Goal: Task Accomplishment & Management: Use online tool/utility

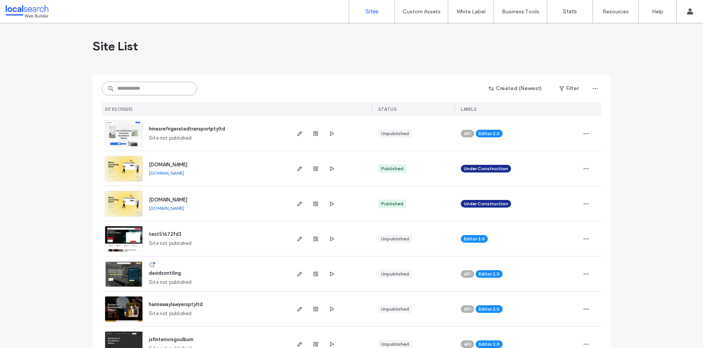
click at [130, 91] on input at bounding box center [149, 89] width 95 height 14
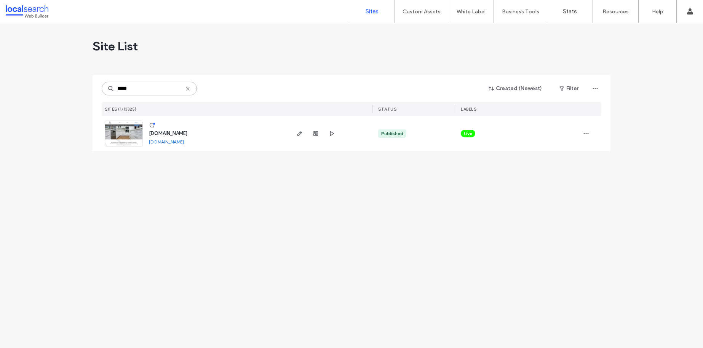
type input "*****"
click at [169, 134] on span "www.bccabinets.com.au" at bounding box center [168, 133] width 38 height 6
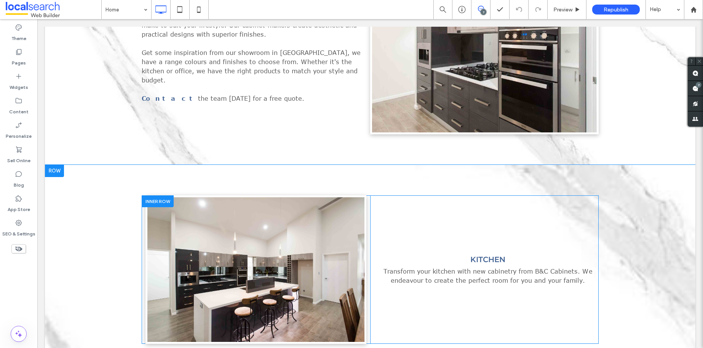
scroll to position [573, 0]
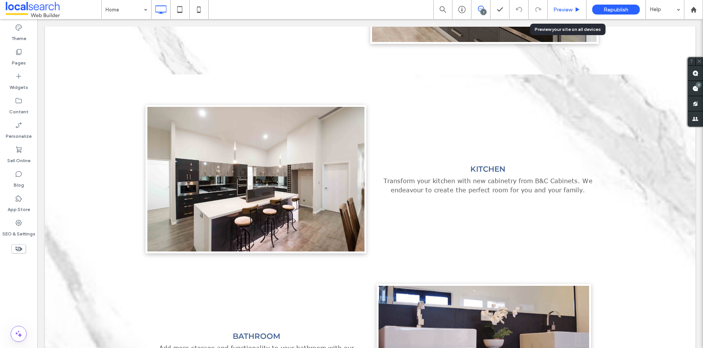
click at [570, 5] on div "Preview" at bounding box center [567, 9] width 39 height 19
click at [573, 9] on div "Preview" at bounding box center [567, 9] width 38 height 6
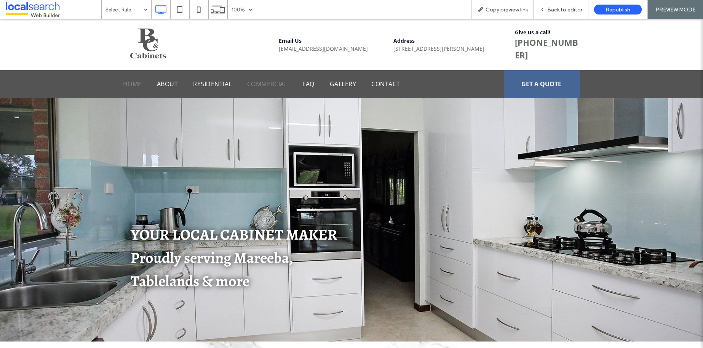
click at [270, 85] on span "Commercial" at bounding box center [267, 83] width 40 height 9
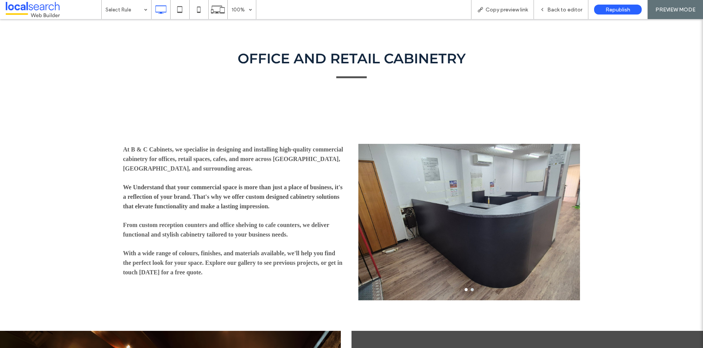
scroll to position [111, 0]
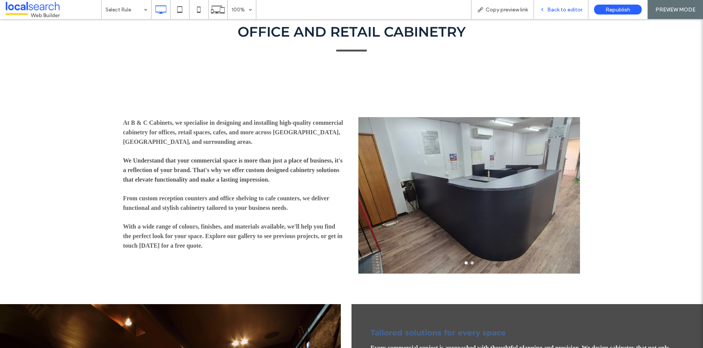
click at [574, 9] on span "Back to editor" at bounding box center [565, 9] width 35 height 6
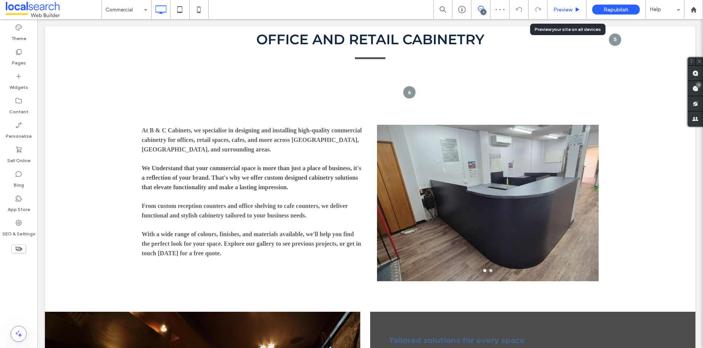
click at [560, 7] on span "Preview" at bounding box center [563, 9] width 19 height 6
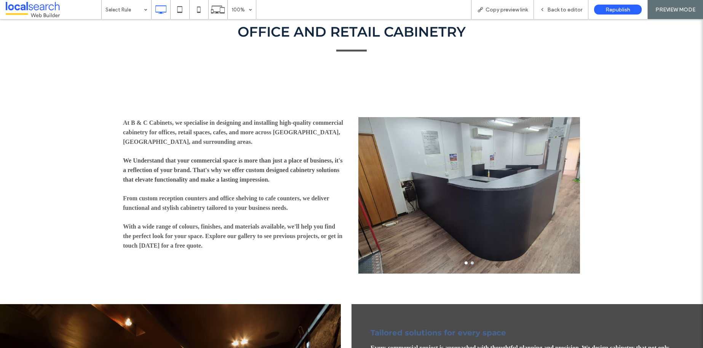
click at [560, 7] on span "Back to editor" at bounding box center [565, 9] width 35 height 6
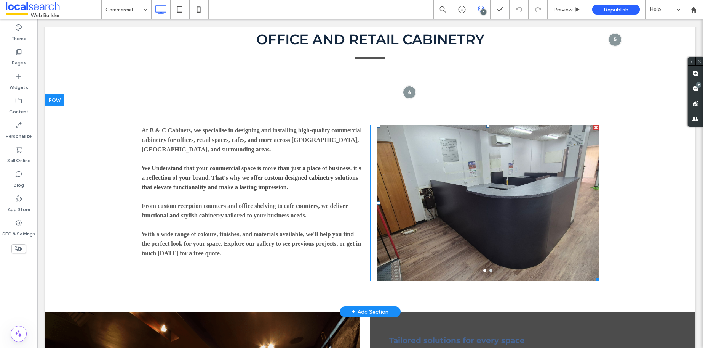
click at [501, 171] on div at bounding box center [488, 207] width 222 height 120
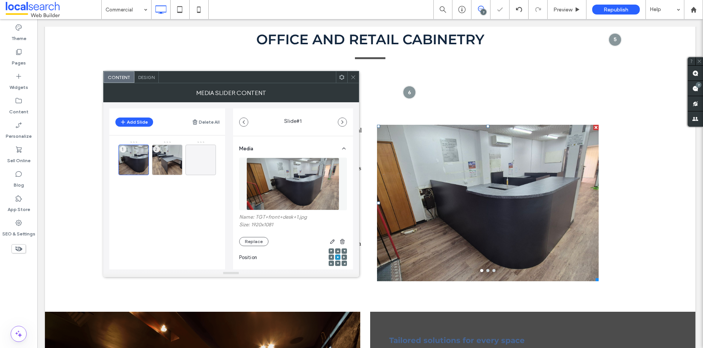
drag, startPoint x: 356, startPoint y: 73, endPoint x: 330, endPoint y: 54, distance: 31.8
click at [356, 73] on span at bounding box center [354, 76] width 6 height 11
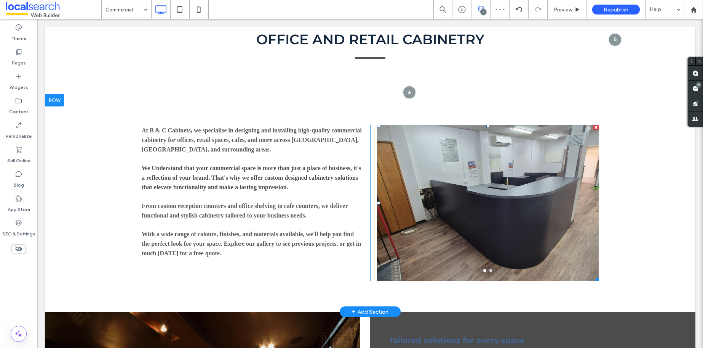
click at [453, 169] on div at bounding box center [488, 203] width 222 height 156
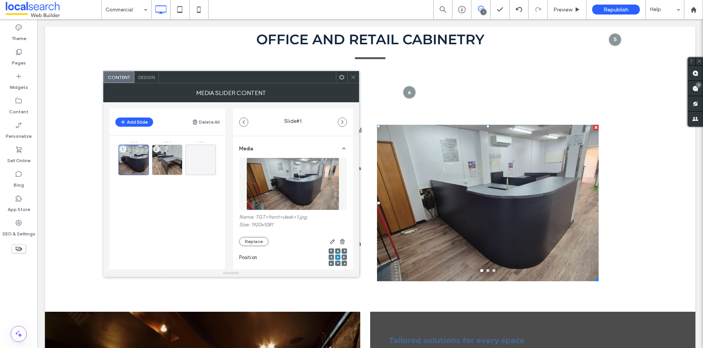
click at [356, 75] on div at bounding box center [353, 76] width 11 height 11
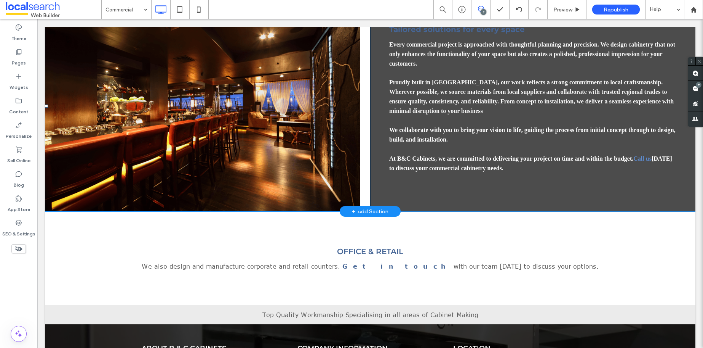
scroll to position [584, 0]
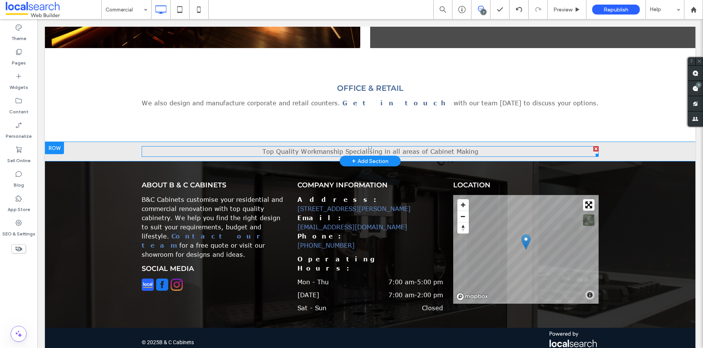
click at [428, 149] on span "Top Quality Workmanship Specialising in all areas of Cabinet Making" at bounding box center [371, 151] width 216 height 7
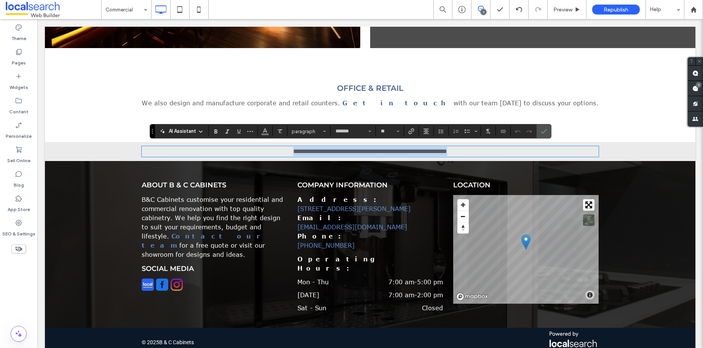
click at [293, 148] on span "**********" at bounding box center [370, 151] width 154 height 6
click at [293, 150] on span "**********" at bounding box center [370, 151] width 154 height 6
click at [481, 152] on p "**********" at bounding box center [370, 151] width 457 height 9
drag, startPoint x: 498, startPoint y: 147, endPoint x: 257, endPoint y: 143, distance: 240.9
click at [257, 143] on div "**********" at bounding box center [370, 151] width 457 height 17
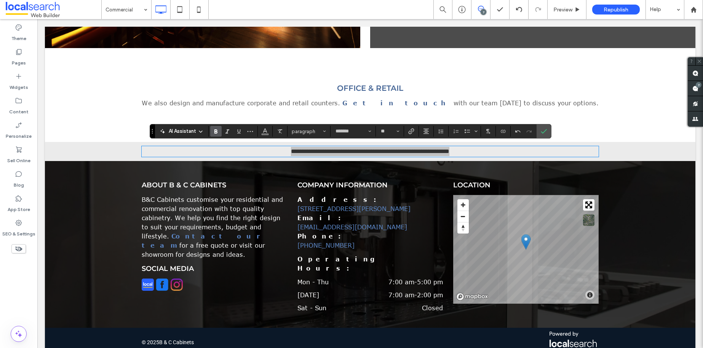
click at [214, 127] on span "Bold" at bounding box center [214, 131] width 3 height 11
click at [541, 133] on icon "Confirm" at bounding box center [544, 131] width 6 height 6
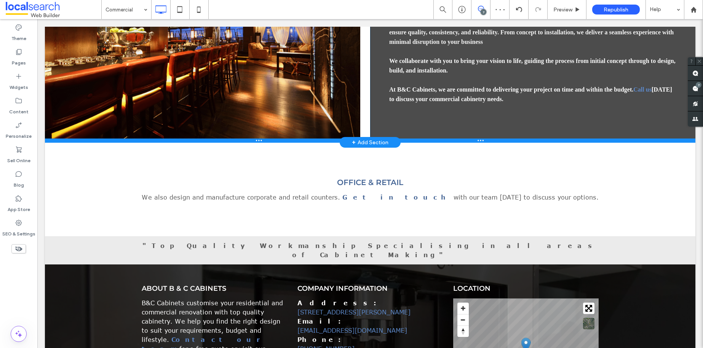
scroll to position [525, 0]
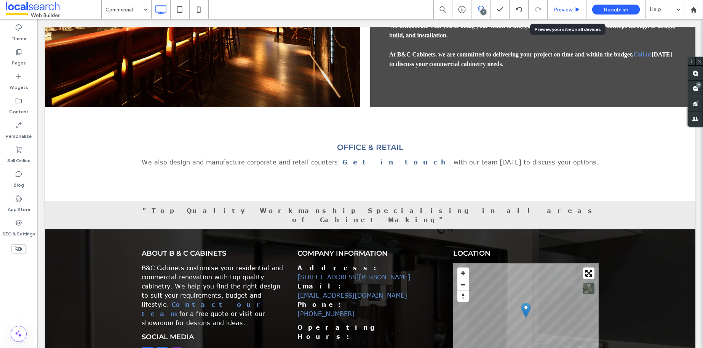
click at [572, 5] on div "Preview" at bounding box center [567, 9] width 39 height 19
click at [573, 6] on div "Preview" at bounding box center [567, 9] width 39 height 19
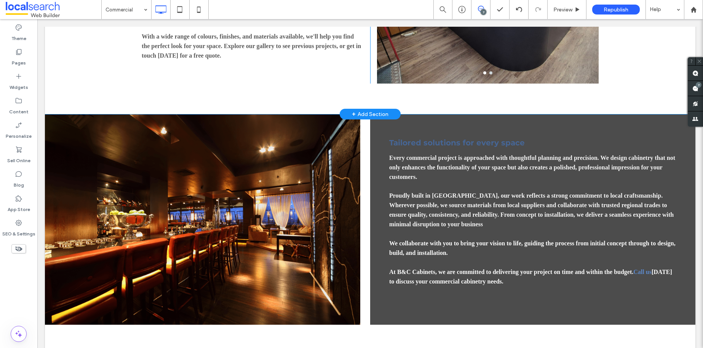
scroll to position [215, 0]
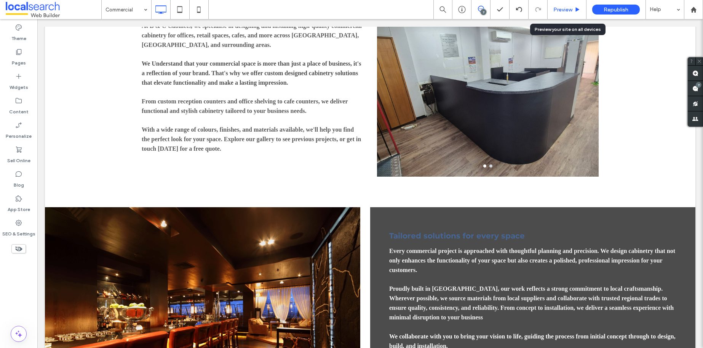
click at [569, 11] on span "Preview" at bounding box center [563, 9] width 19 height 6
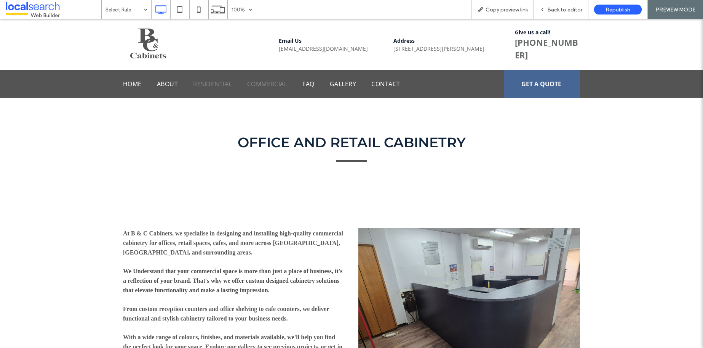
click at [220, 82] on span "Residential" at bounding box center [212, 83] width 38 height 9
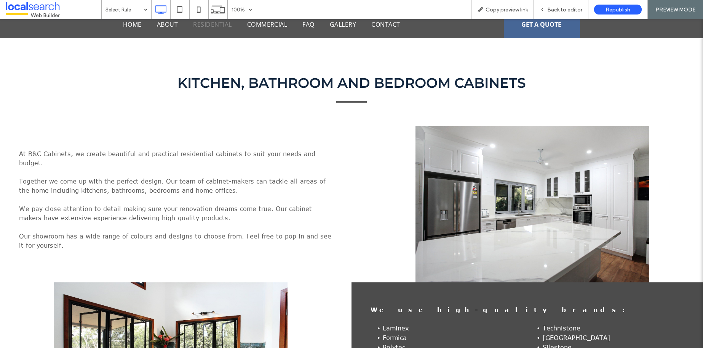
scroll to position [60, 0]
click at [565, 8] on span "Back to editor" at bounding box center [565, 9] width 35 height 6
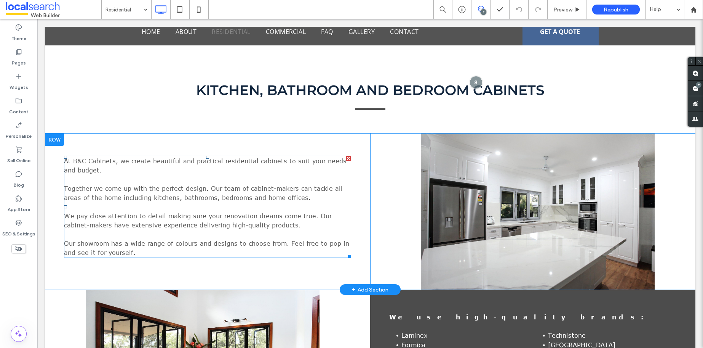
click at [312, 171] on p "At B&C Cabinets, we create beautiful and practical residential cabinets to suit…" at bounding box center [207, 206] width 287 height 101
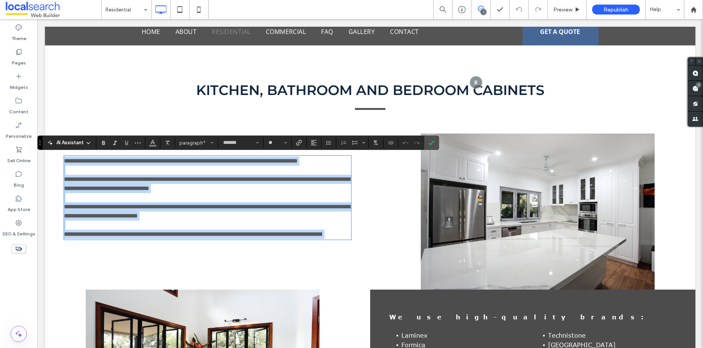
click at [174, 239] on p "**********" at bounding box center [207, 197] width 287 height 82
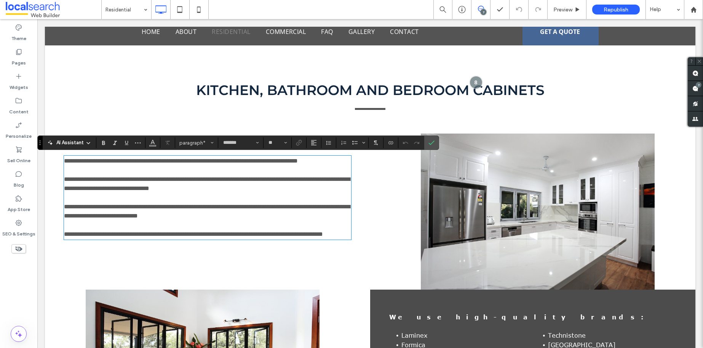
click at [500, 200] on img at bounding box center [538, 211] width 234 height 156
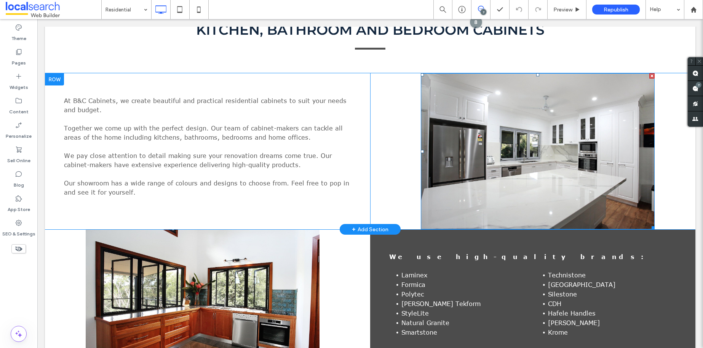
scroll to position [122, 0]
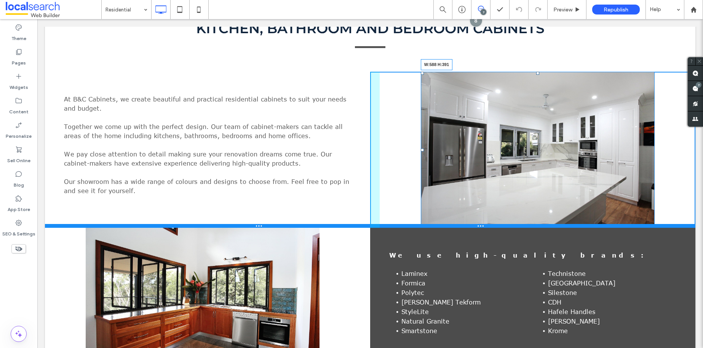
drag, startPoint x: 648, startPoint y: 226, endPoint x: 649, endPoint y: 220, distance: 5.9
click at [649, 220] on div "At B&C Cabinets, we create beautiful and practical residential cabinets to suit…" at bounding box center [370, 150] width 651 height 156
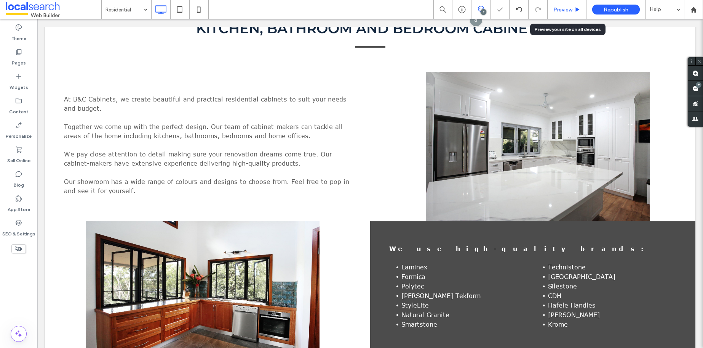
click at [573, 10] on div "Preview" at bounding box center [567, 9] width 38 height 6
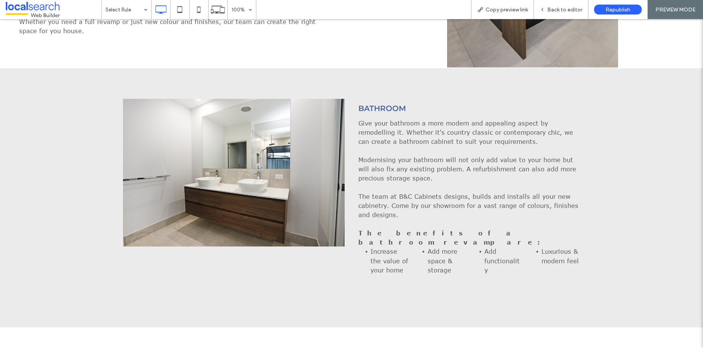
scroll to position [602, 0]
click at [383, 137] on p "Give your bathroom a more modern and appealing aspect by remodelling it. Whethe…" at bounding box center [470, 169] width 222 height 101
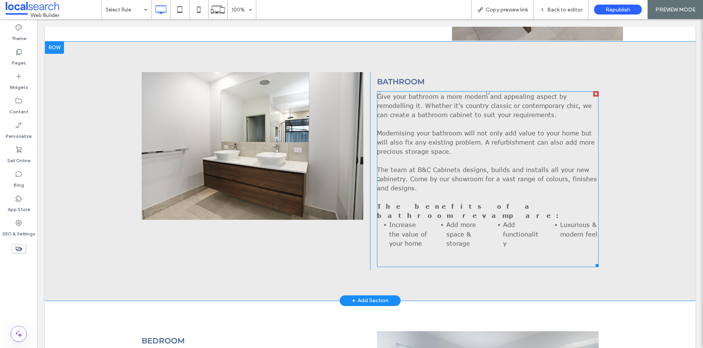
scroll to position [637, 0]
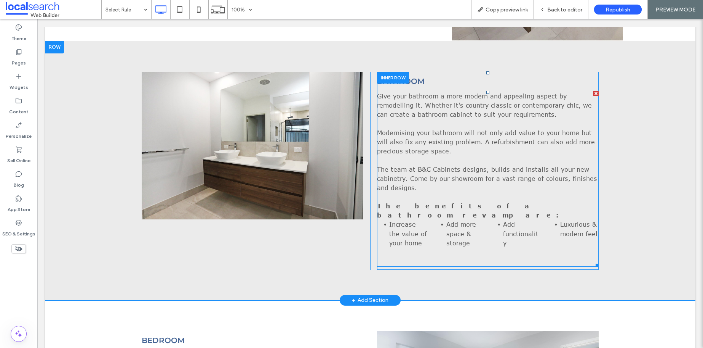
click at [424, 181] on span "Give your bathroom a more modern and appealing aspect by remodelling it. Whethe…" at bounding box center [487, 142] width 220 height 98
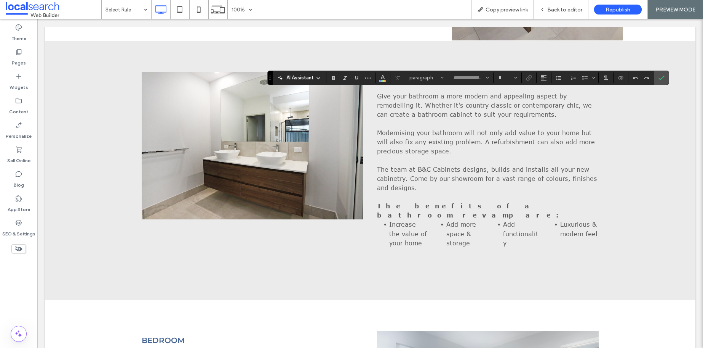
type input "*******"
type input "**"
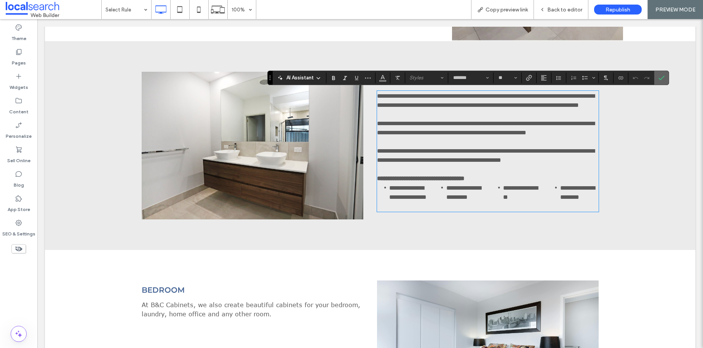
click at [666, 78] on label "Confirm" at bounding box center [661, 78] width 11 height 14
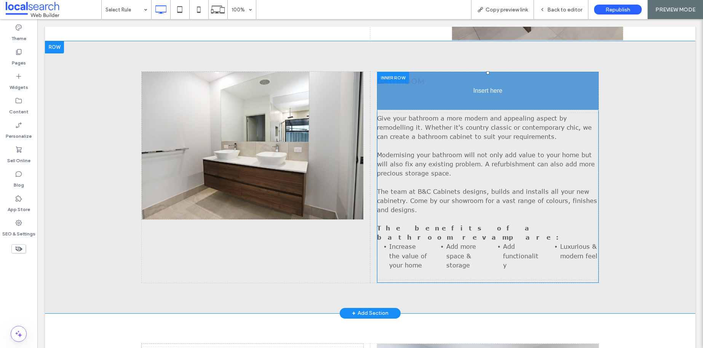
drag, startPoint x: 412, startPoint y: 83, endPoint x: 411, endPoint y: 77, distance: 6.1
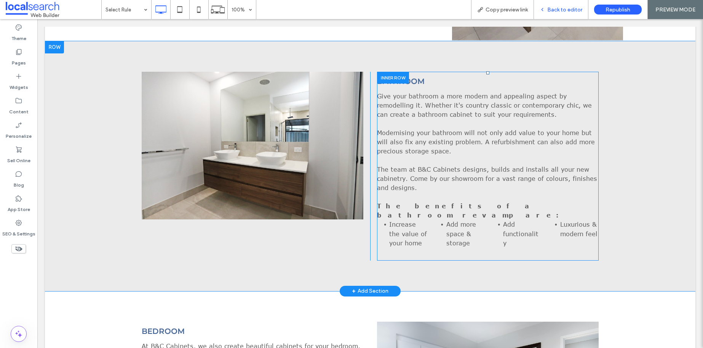
click at [582, 12] on span "Back to editor" at bounding box center [565, 9] width 35 height 6
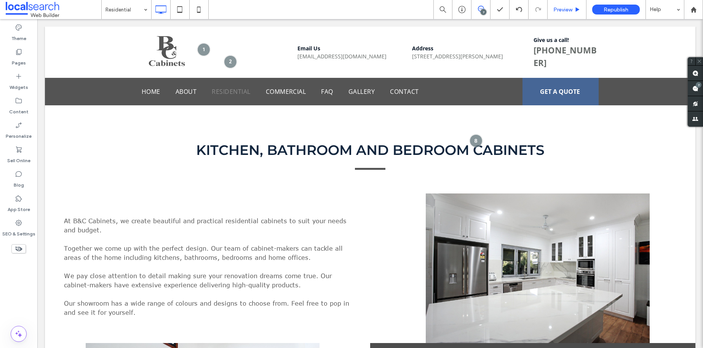
click at [566, 9] on span "Preview" at bounding box center [563, 9] width 19 height 6
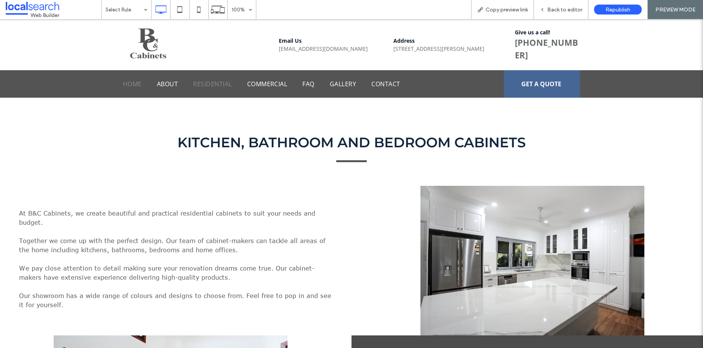
click at [131, 86] on span "Home" at bounding box center [132, 83] width 19 height 9
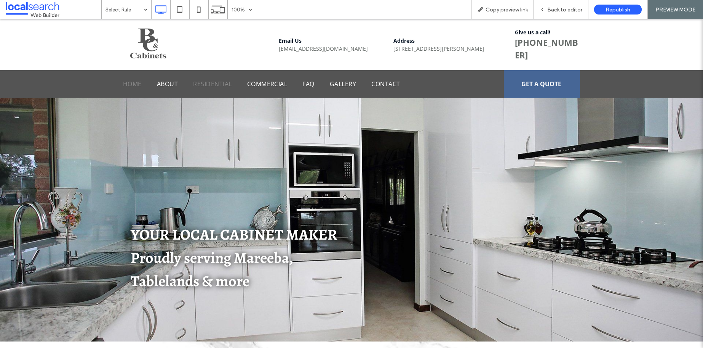
click at [216, 82] on span "Residential" at bounding box center [212, 83] width 38 height 9
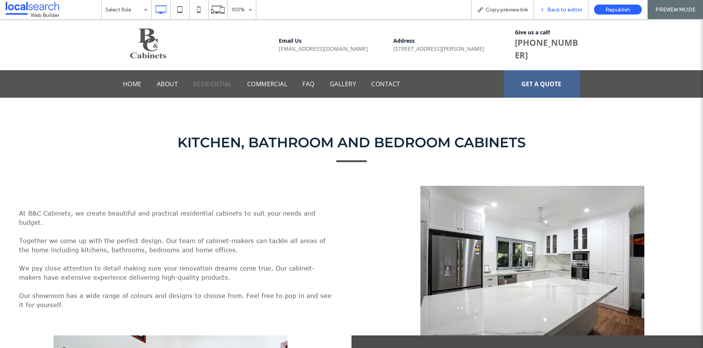
click at [560, 8] on span "Back to editor" at bounding box center [565, 9] width 35 height 6
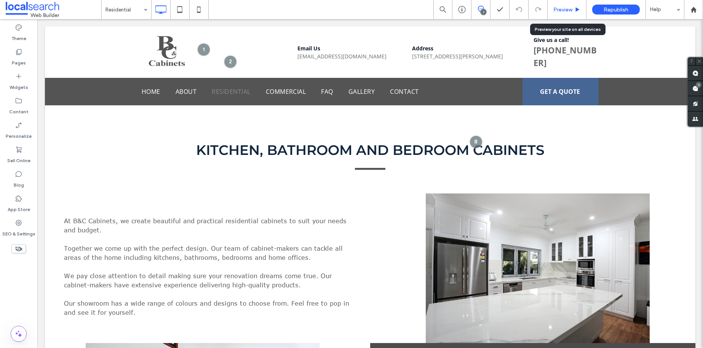
click at [561, 11] on span "Preview" at bounding box center [563, 9] width 19 height 6
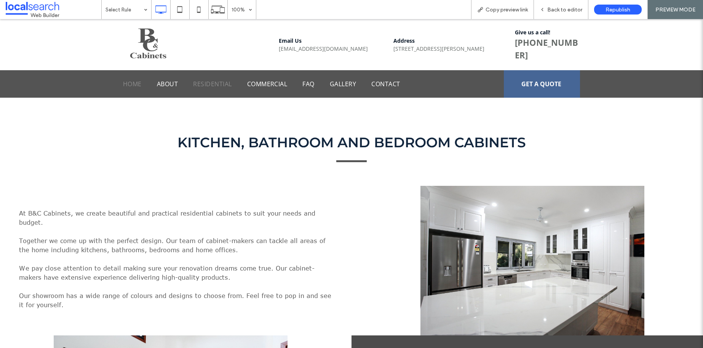
click at [127, 85] on span "Home" at bounding box center [132, 83] width 19 height 9
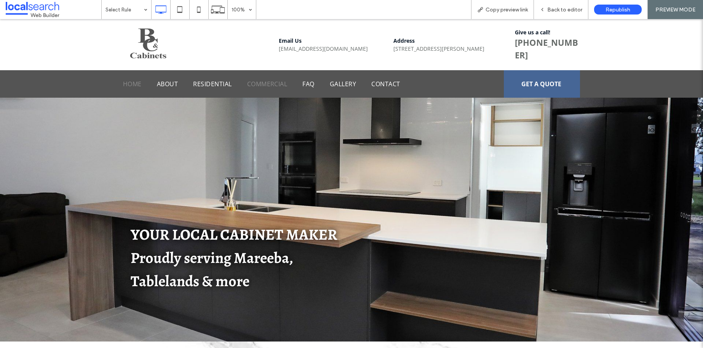
click at [271, 85] on span "Commercial" at bounding box center [267, 83] width 40 height 9
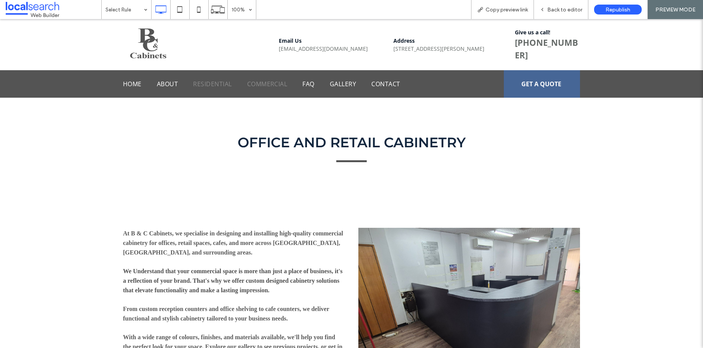
click at [222, 84] on span "Residential" at bounding box center [212, 83] width 38 height 9
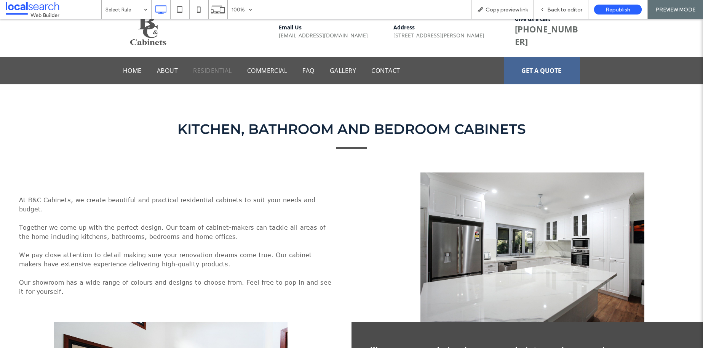
scroll to position [249, 0]
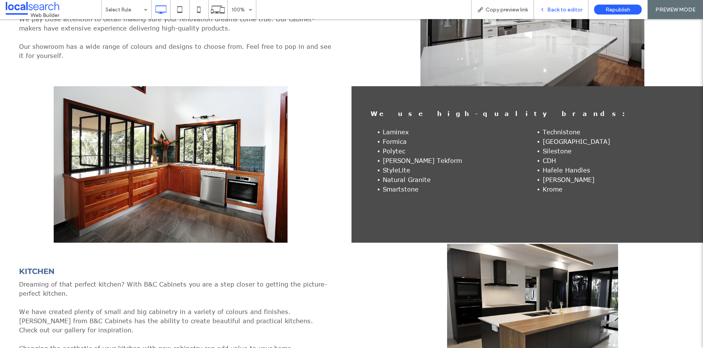
click at [557, 10] on span "Back to editor" at bounding box center [565, 9] width 35 height 6
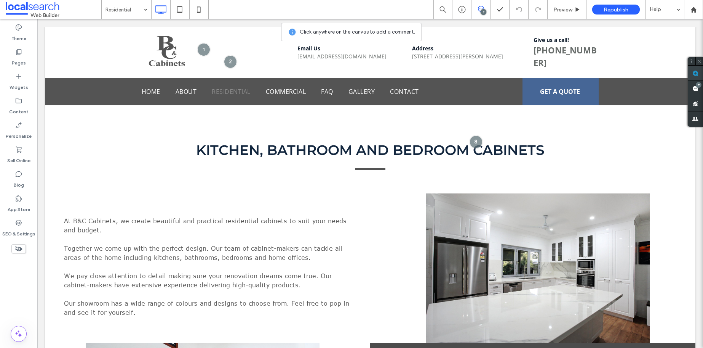
drag, startPoint x: 698, startPoint y: 73, endPoint x: 693, endPoint y: 74, distance: 4.7
click at [698, 73] on use at bounding box center [696, 73] width 6 height 6
click at [695, 73] on use at bounding box center [696, 73] width 6 height 6
click at [476, 136] on div at bounding box center [476, 142] width 14 height 14
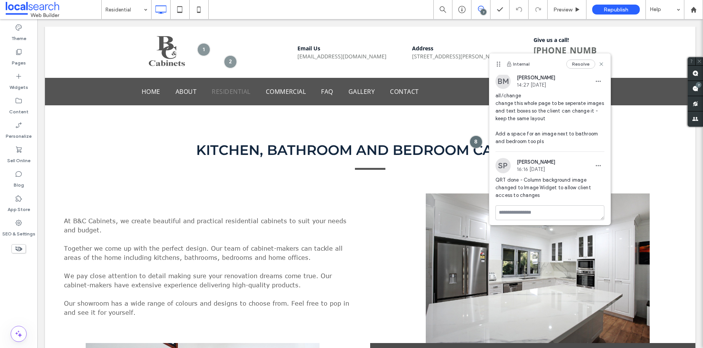
scroll to position [5, 0]
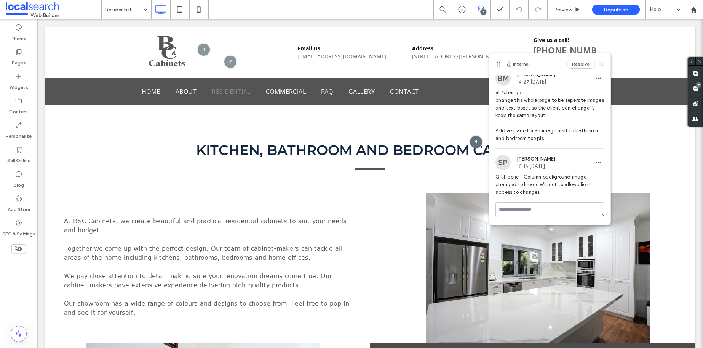
drag, startPoint x: 597, startPoint y: 63, endPoint x: 605, endPoint y: 47, distance: 18.2
click at [599, 63] on icon at bounding box center [602, 64] width 6 height 6
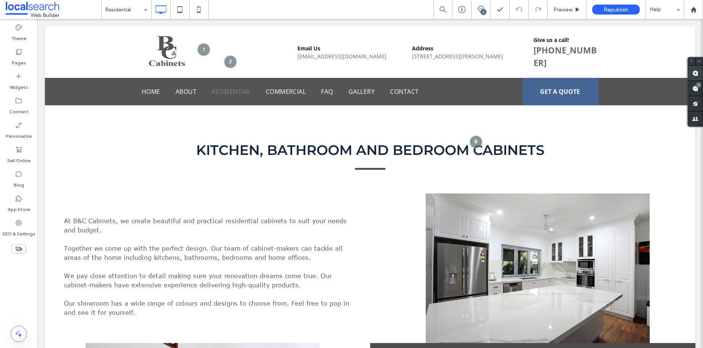
click at [690, 71] on span at bounding box center [695, 73] width 15 height 15
click at [567, 165] on div "KITCHEN, BATHROOM AND BEDROOM CABINETS Click To Paste" at bounding box center [370, 155] width 457 height 38
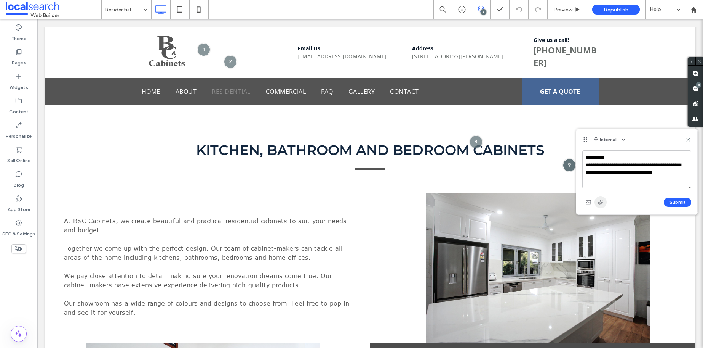
type textarea "**********"
click at [602, 199] on icon "button" at bounding box center [601, 202] width 6 height 6
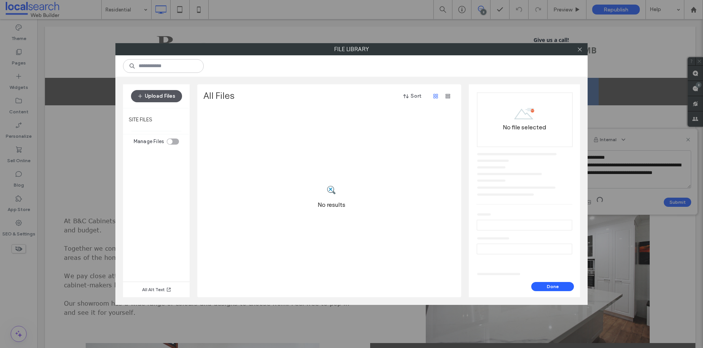
click at [162, 96] on button "Upload Files" at bounding box center [156, 96] width 51 height 12
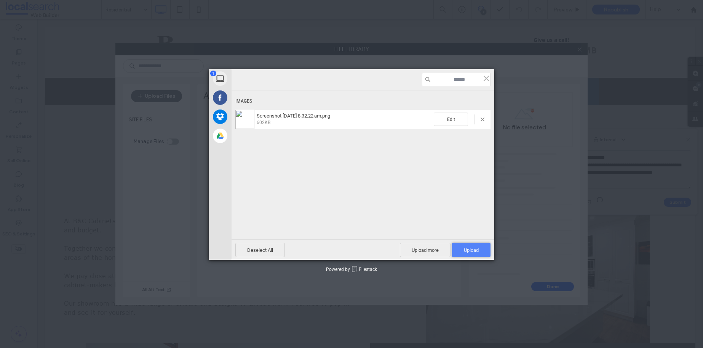
click at [477, 251] on span "Upload 1" at bounding box center [471, 250] width 15 height 6
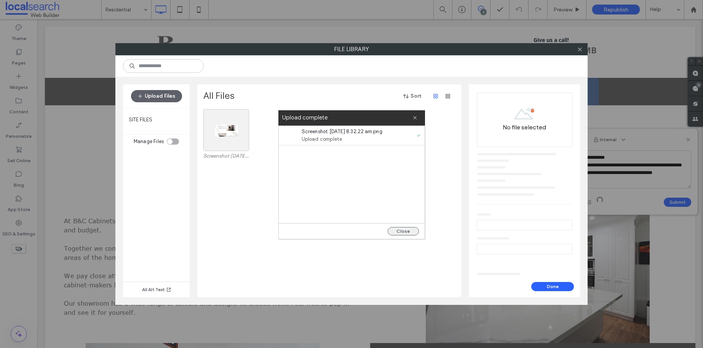
click at [402, 228] on button "Close" at bounding box center [403, 231] width 31 height 8
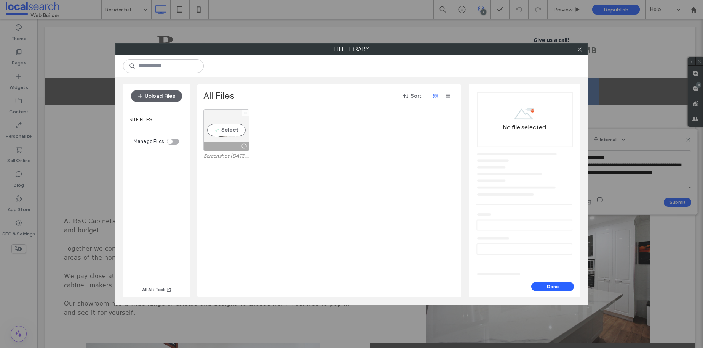
click at [225, 127] on div "Select" at bounding box center [226, 130] width 46 height 42
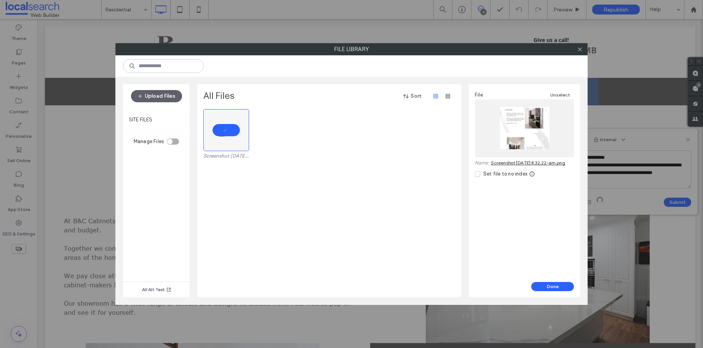
click at [554, 280] on div "File Unselect Name: Screenshot 2025-08-19 at 8.32.22-am.png Set file to no index" at bounding box center [524, 182] width 111 height 197
click at [554, 285] on button "Done" at bounding box center [553, 286] width 43 height 9
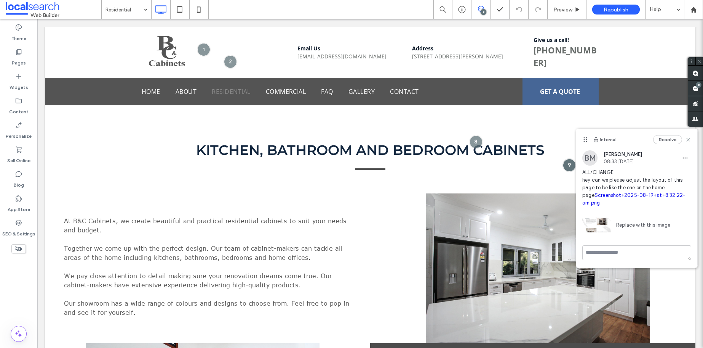
click at [616, 191] on span "ALL/CHANGE hey can we please adjust the layout of this page to be like the one …" at bounding box center [637, 187] width 109 height 38
click at [619, 193] on link "Screenshot+2025-08-19+at+8.32.22-am.png" at bounding box center [634, 198] width 103 height 13
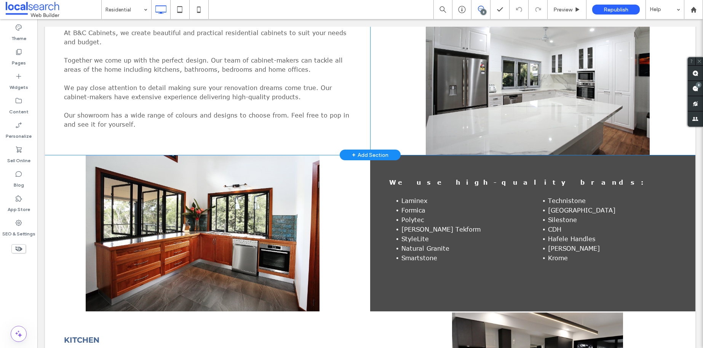
scroll to position [77, 0]
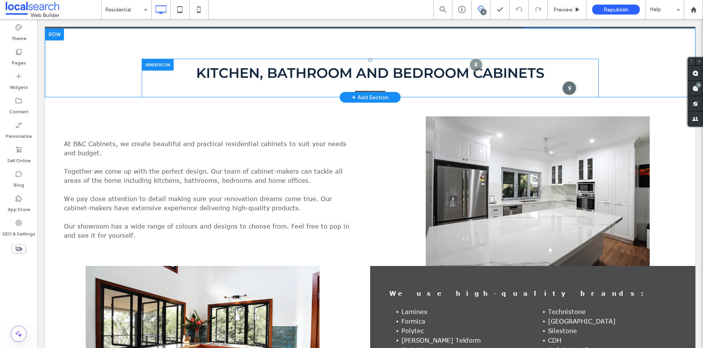
click at [570, 85] on div at bounding box center [569, 88] width 14 height 14
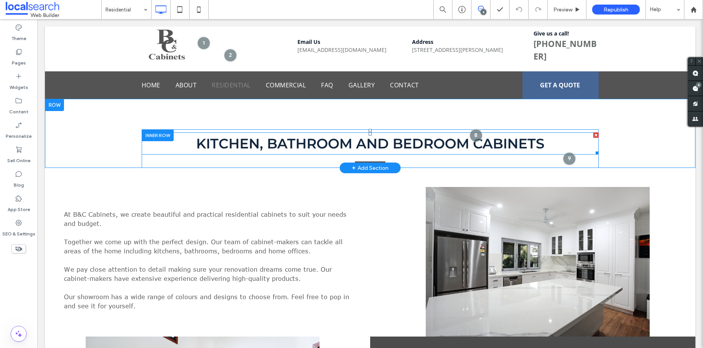
scroll to position [4, 0]
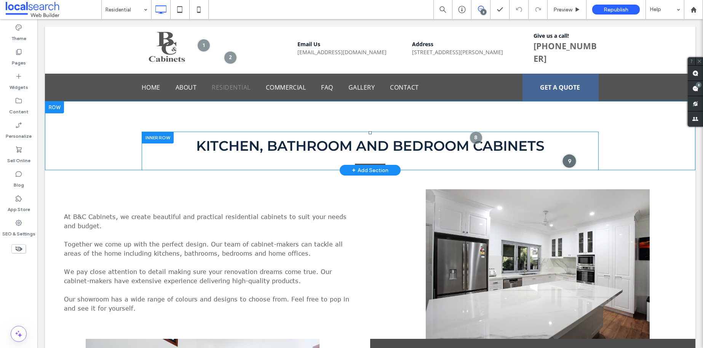
click at [565, 162] on div at bounding box center [569, 161] width 14 height 14
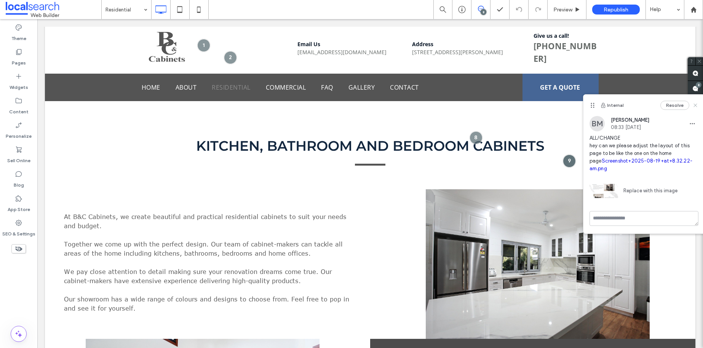
click at [696, 105] on use at bounding box center [695, 105] width 3 height 3
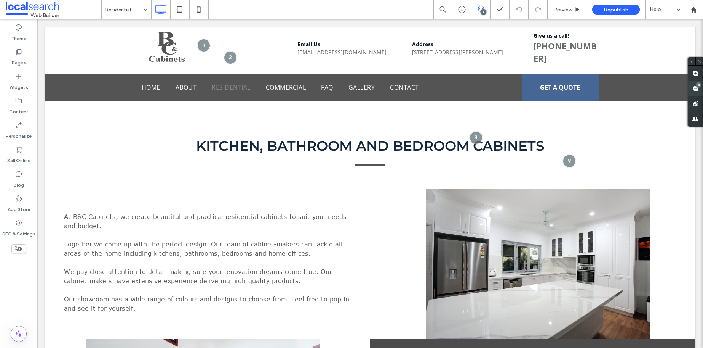
click at [695, 88] on use at bounding box center [696, 88] width 6 height 6
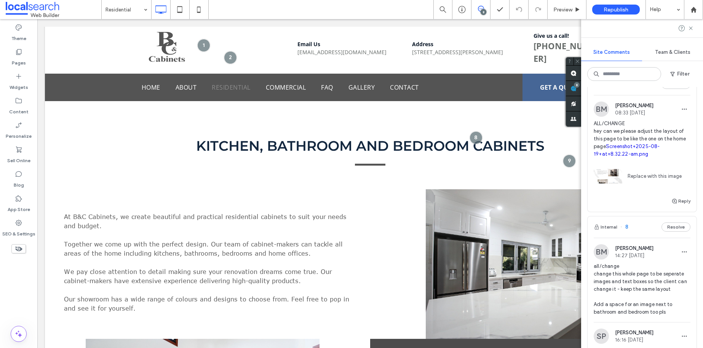
scroll to position [0, 0]
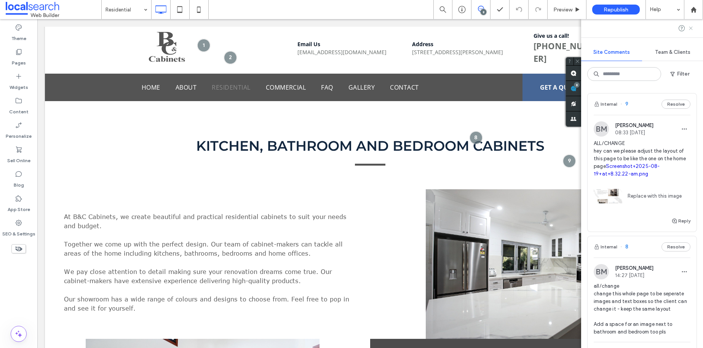
click at [692, 26] on icon at bounding box center [691, 28] width 6 height 6
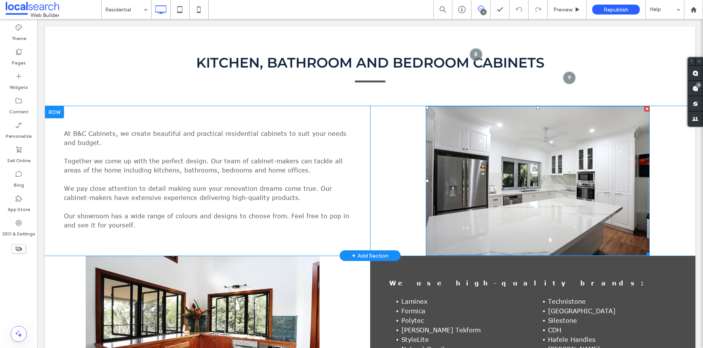
scroll to position [87, 0]
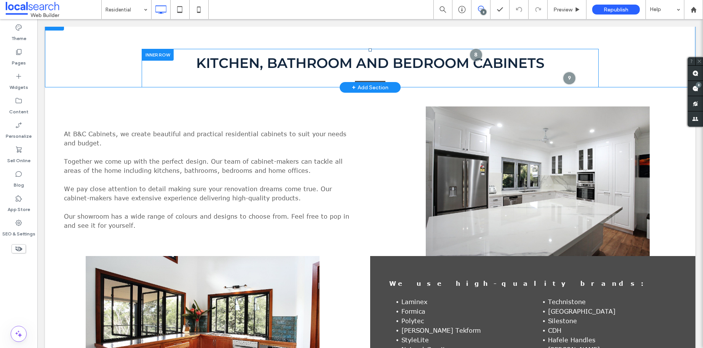
click at [572, 74] on div "KITCHEN, BATHROOM AND BEDROOM CABINETS Click To Paste" at bounding box center [370, 68] width 457 height 38
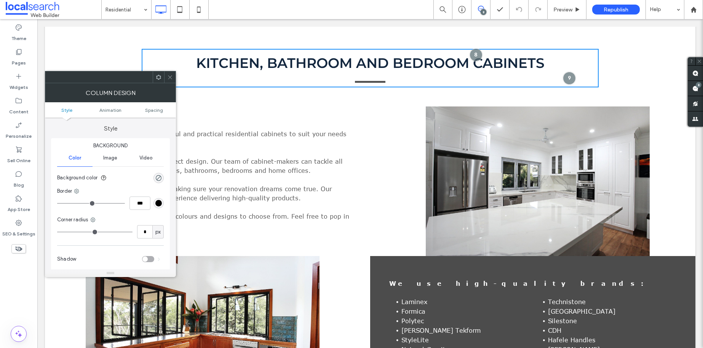
click at [173, 76] on div at bounding box center [169, 76] width 11 height 11
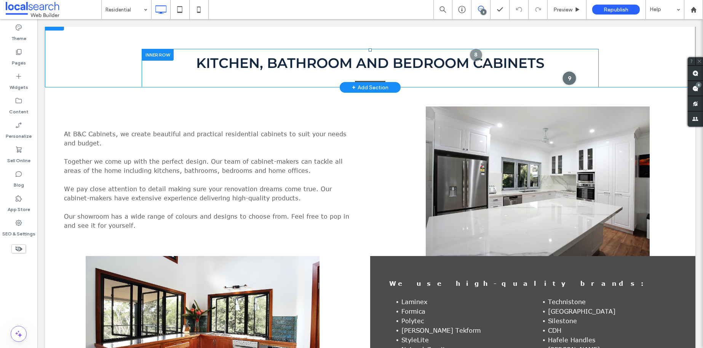
click at [568, 74] on div at bounding box center [569, 78] width 14 height 14
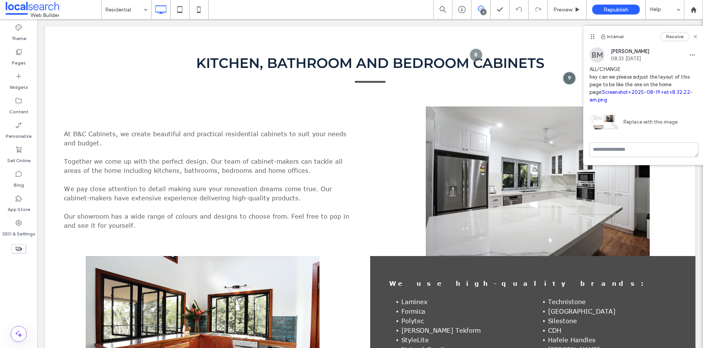
click at [701, 37] on div "Internal Resolve" at bounding box center [644, 36] width 121 height 21
click at [699, 37] on div "Internal Resolve" at bounding box center [644, 36] width 121 height 21
click at [696, 37] on use at bounding box center [695, 36] width 3 height 3
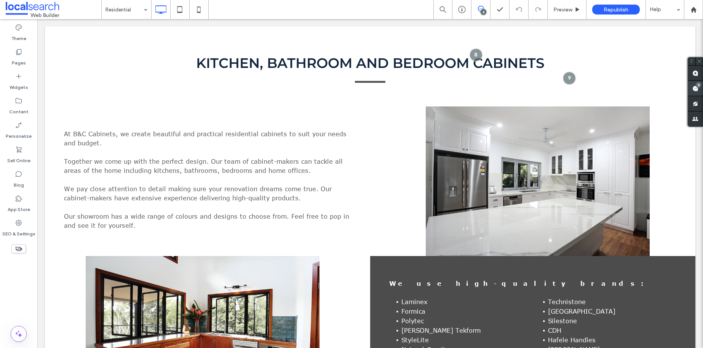
click at [696, 85] on div "8" at bounding box center [699, 85] width 6 height 6
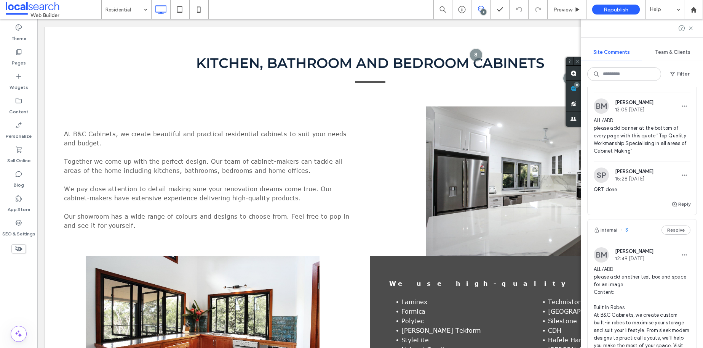
scroll to position [636, 0]
click at [691, 27] on use at bounding box center [690, 27] width 3 height 3
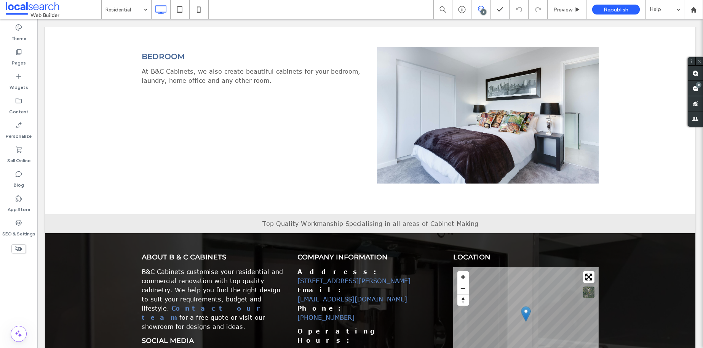
scroll to position [991, 0]
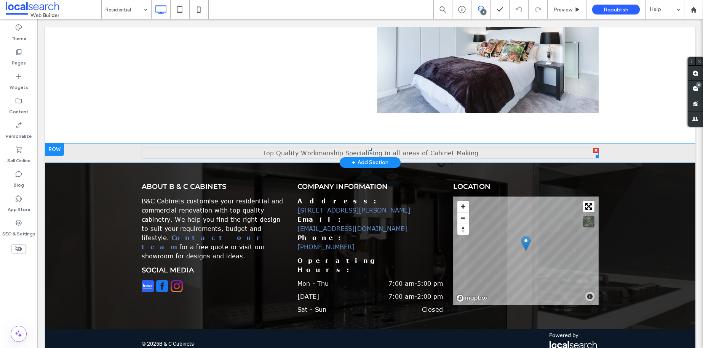
click at [464, 149] on span "Top Quality Workmanship Specialising in all areas of Cabinet Making" at bounding box center [371, 152] width 216 height 7
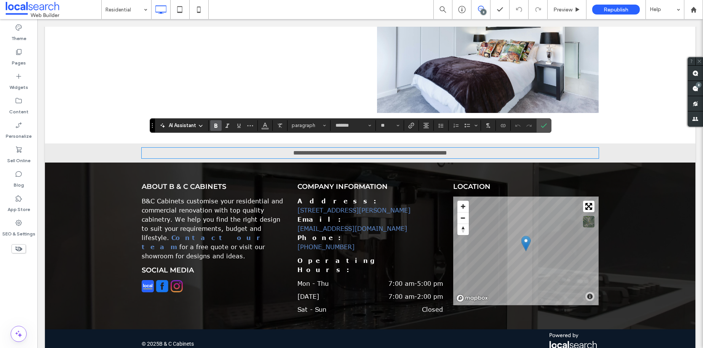
click at [213, 127] on icon "Bold" at bounding box center [216, 125] width 6 height 6
click at [293, 150] on strong "**********" at bounding box center [370, 153] width 154 height 6
click at [503, 148] on p "**********" at bounding box center [370, 152] width 457 height 9
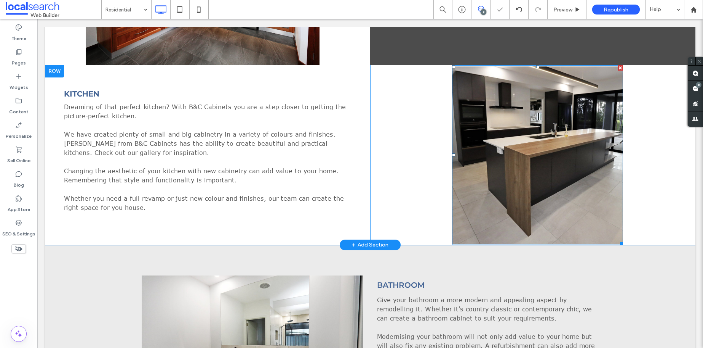
scroll to position [0, 0]
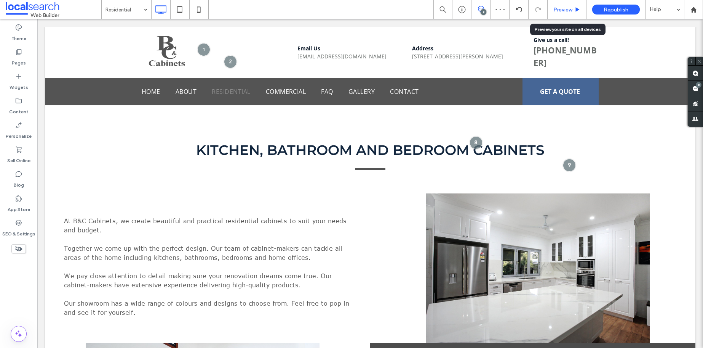
click at [572, 12] on span "Preview" at bounding box center [563, 9] width 19 height 6
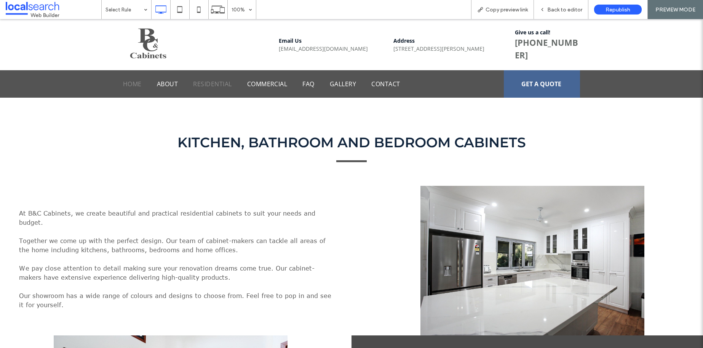
click at [128, 80] on span "Home" at bounding box center [132, 83] width 19 height 9
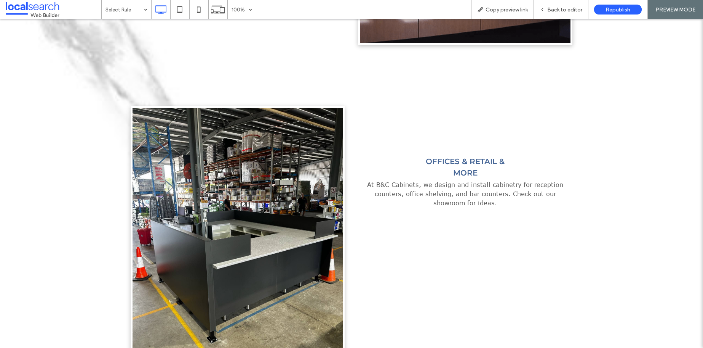
scroll to position [1443, 0]
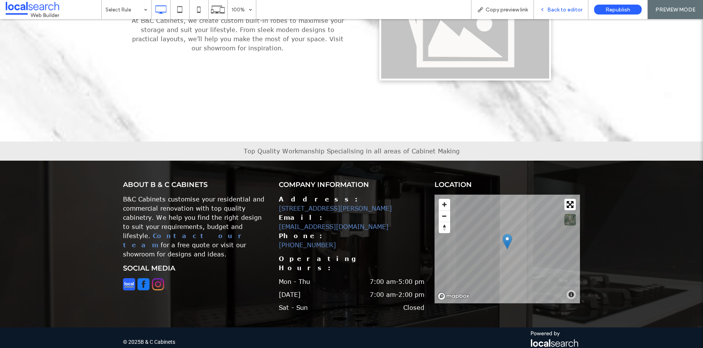
click at [565, 8] on span "Back to editor" at bounding box center [565, 9] width 35 height 6
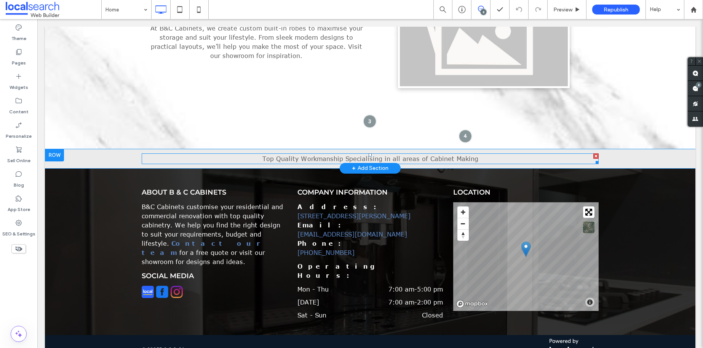
click at [462, 156] on span "Top Quality Workmanship Specialising in all areas of Cabinet Making" at bounding box center [371, 158] width 216 height 7
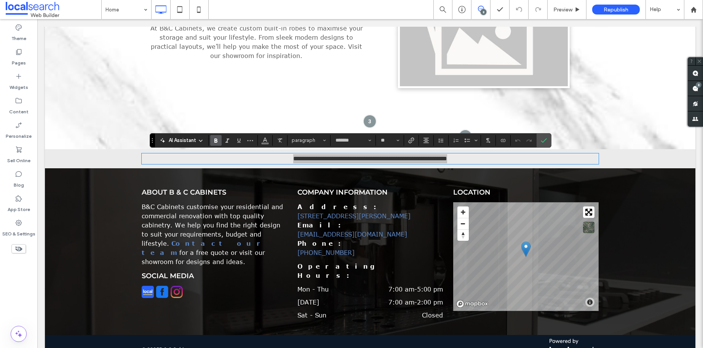
click at [213, 141] on icon "Bold" at bounding box center [216, 140] width 6 height 6
click at [293, 155] on strong "**********" at bounding box center [370, 158] width 154 height 6
click at [494, 159] on p "**********" at bounding box center [370, 158] width 457 height 9
click at [545, 138] on icon "Confirm" at bounding box center [544, 140] width 6 height 6
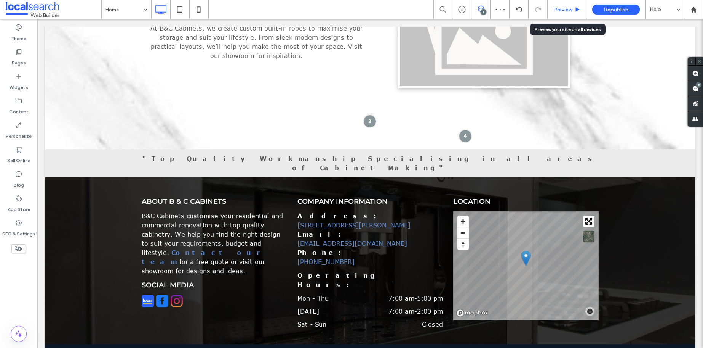
click at [564, 9] on span "Preview" at bounding box center [563, 9] width 19 height 6
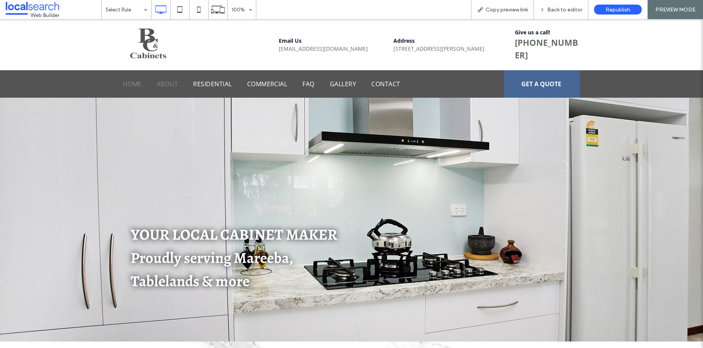
click at [171, 82] on span "About" at bounding box center [167, 83] width 21 height 9
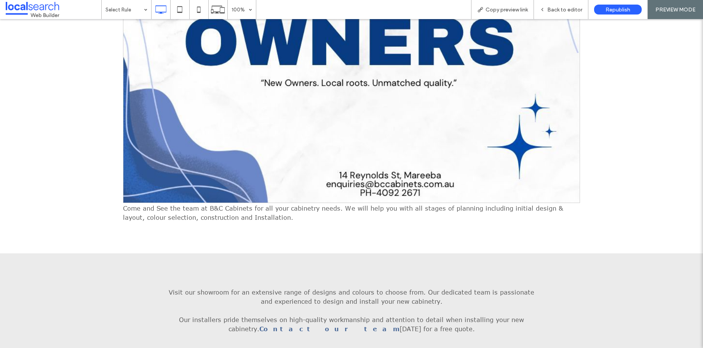
scroll to position [742, 0]
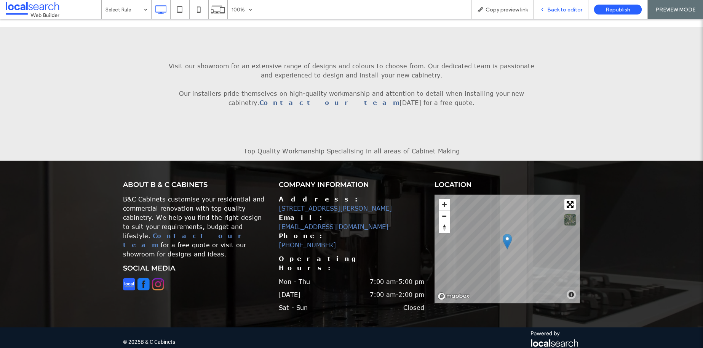
click at [565, 10] on span "Back to editor" at bounding box center [565, 9] width 35 height 6
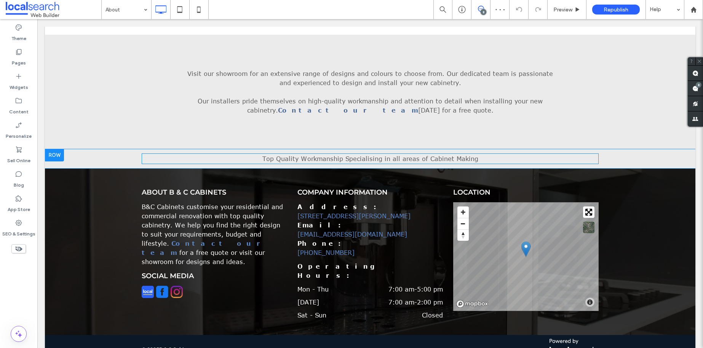
click at [440, 161] on span "Top Quality Workmanship Specialising in all areas of Cabinet Making" at bounding box center [371, 158] width 216 height 7
type input "*******"
type input "**"
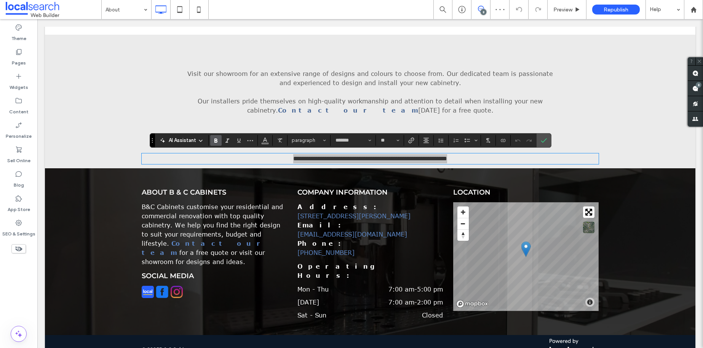
click at [220, 138] on label "Bold" at bounding box center [215, 140] width 11 height 11
click at [293, 156] on strong "**********" at bounding box center [370, 158] width 154 height 6
click at [500, 160] on p "**********" at bounding box center [370, 158] width 457 height 9
drag, startPoint x: 542, startPoint y: 141, endPoint x: 543, endPoint y: 87, distance: 54.1
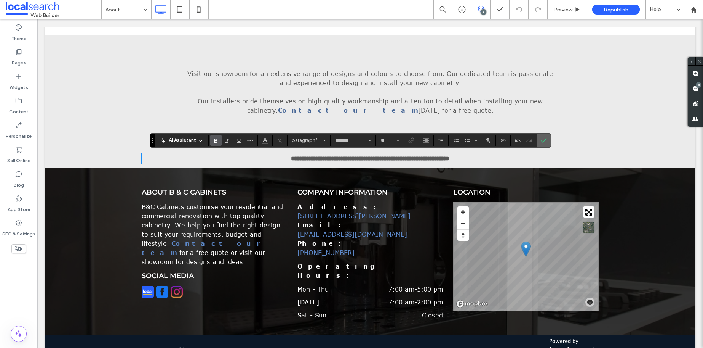
click at [542, 141] on use "Confirm" at bounding box center [544, 140] width 6 height 5
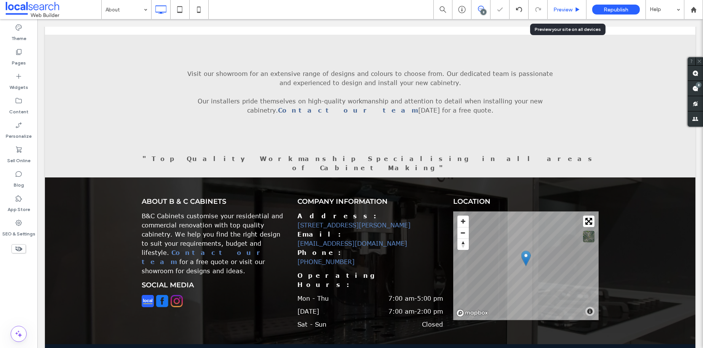
click at [561, 6] on span "Preview" at bounding box center [563, 9] width 19 height 6
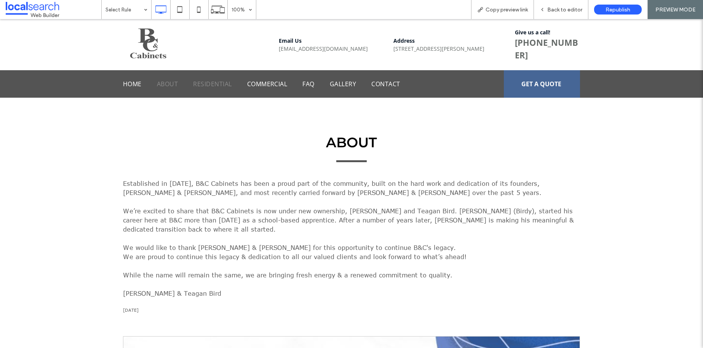
click at [205, 88] on nav "Home About Residential Commercial FAQ Gallery Contact" at bounding box center [310, 84] width 374 height 14
click at [209, 82] on span "Residential" at bounding box center [212, 83] width 38 height 9
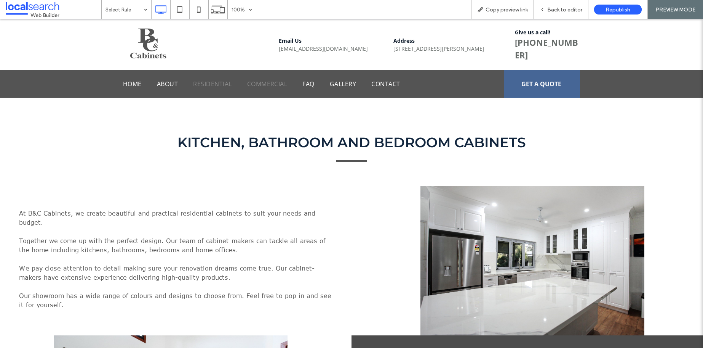
click at [269, 84] on span "Commercial" at bounding box center [267, 83] width 40 height 9
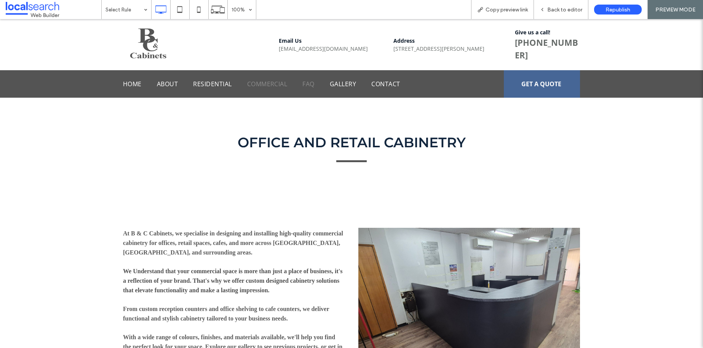
click at [307, 82] on span "FAQ" at bounding box center [309, 83] width 12 height 9
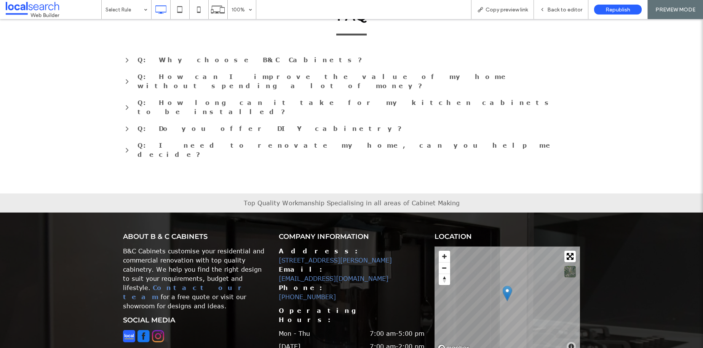
scroll to position [151, 0]
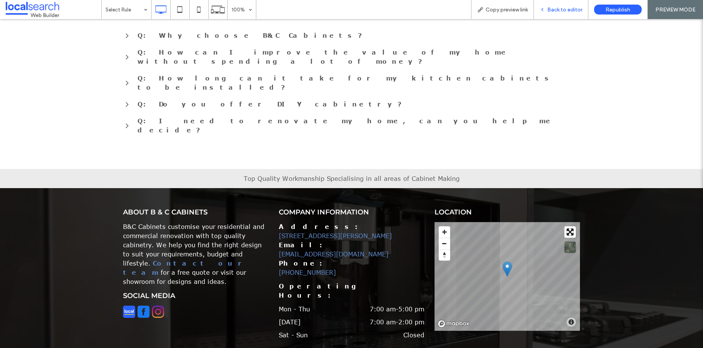
click at [579, 10] on span "Back to editor" at bounding box center [565, 9] width 35 height 6
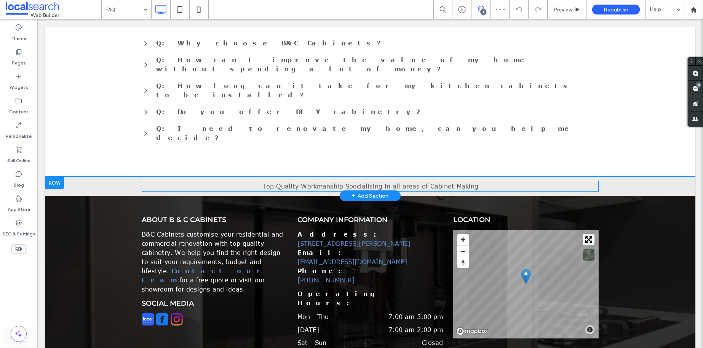
click at [468, 183] on span "Top Quality Workmanship Specialising in all areas of Cabinet Making" at bounding box center [371, 186] width 216 height 7
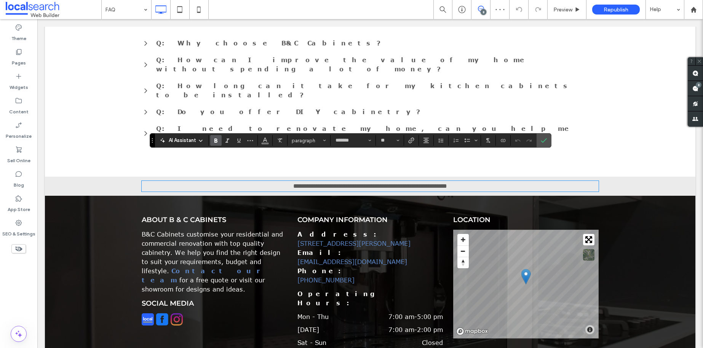
click at [219, 140] on label "Bold" at bounding box center [215, 140] width 11 height 11
click at [293, 183] on strong "**********" at bounding box center [370, 186] width 154 height 6
click at [501, 181] on p "**********" at bounding box center [370, 185] width 457 height 9
click at [544, 137] on icon "Confirm" at bounding box center [544, 140] width 6 height 6
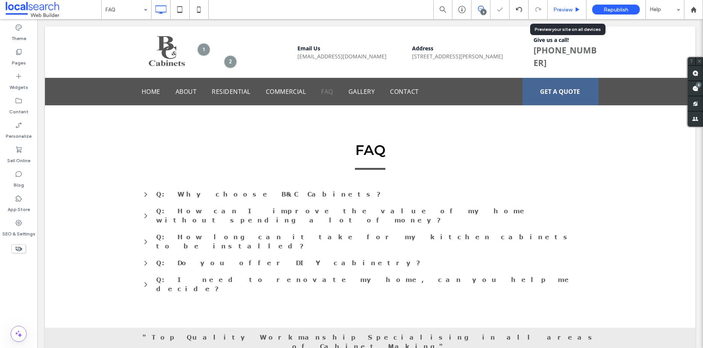
click at [577, 12] on icon at bounding box center [578, 10] width 6 height 6
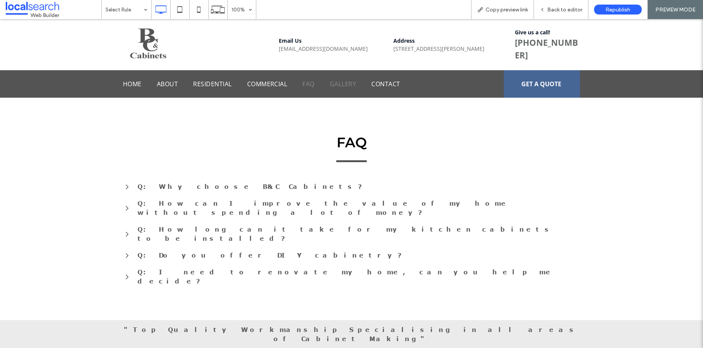
click at [347, 82] on span "Gallery" at bounding box center [343, 83] width 26 height 9
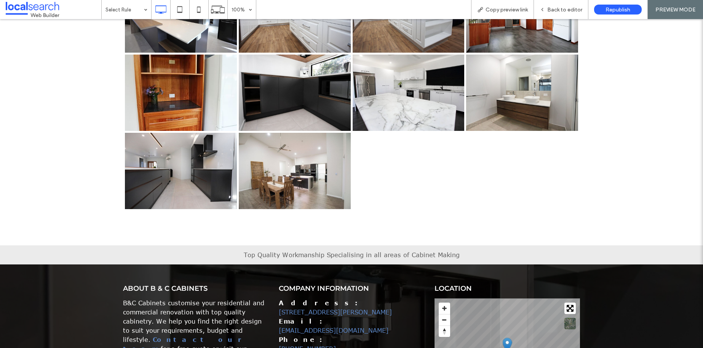
scroll to position [1147, 0]
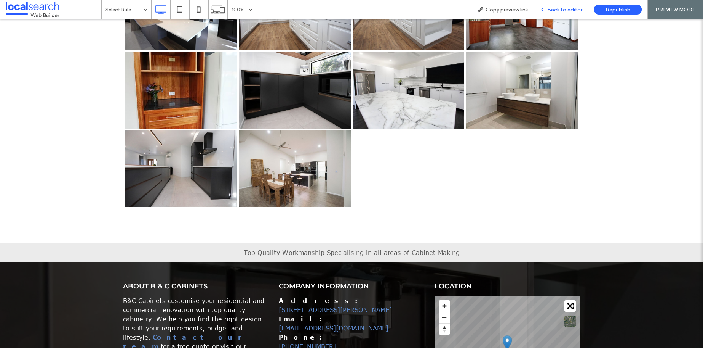
click at [565, 12] on span "Back to editor" at bounding box center [565, 9] width 35 height 6
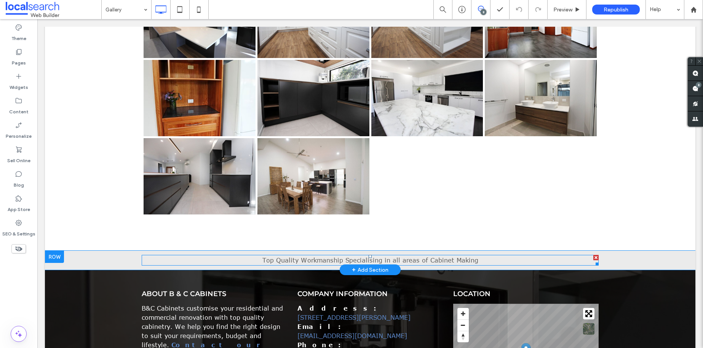
click at [452, 258] on span "Top Quality Workmanship Specialising in all areas of Cabinet Making" at bounding box center [371, 259] width 216 height 7
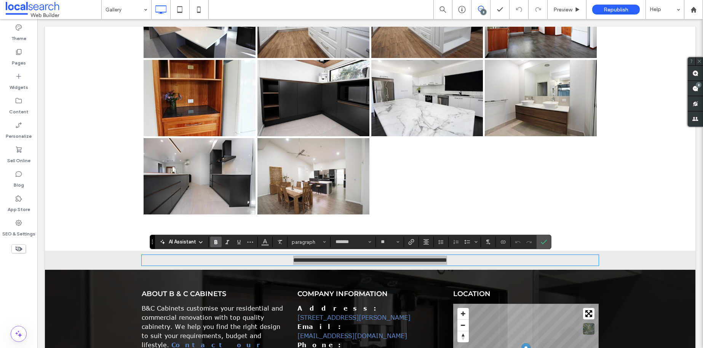
click at [215, 236] on span "Bold" at bounding box center [214, 241] width 3 height 11
click at [293, 258] on strong "**********" at bounding box center [370, 260] width 154 height 6
click at [499, 258] on p "**********" at bounding box center [370, 259] width 457 height 9
click at [544, 241] on icon "Confirm" at bounding box center [544, 242] width 6 height 6
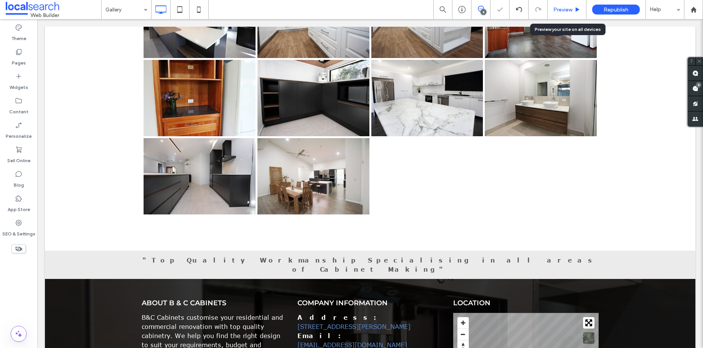
click at [571, 6] on span "Preview" at bounding box center [563, 9] width 19 height 6
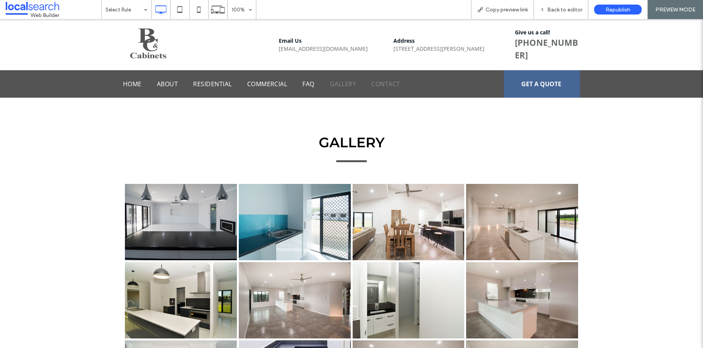
click at [387, 83] on span "Contact" at bounding box center [386, 83] width 29 height 9
click at [573, 5] on div "Back to editor" at bounding box center [561, 9] width 54 height 19
click at [561, 1] on div "Back to editor" at bounding box center [561, 9] width 54 height 19
click at [563, 8] on span "Back to editor" at bounding box center [565, 9] width 35 height 6
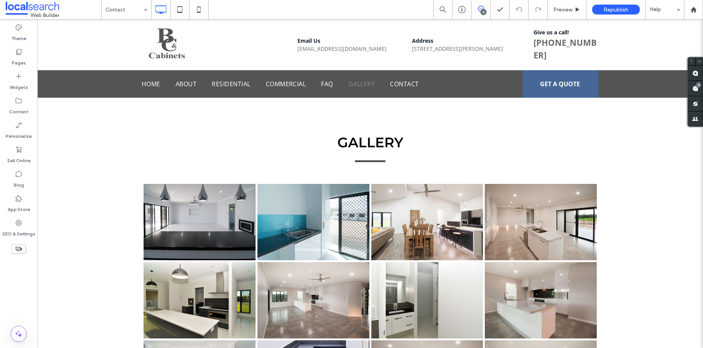
type input "*******"
type input "**"
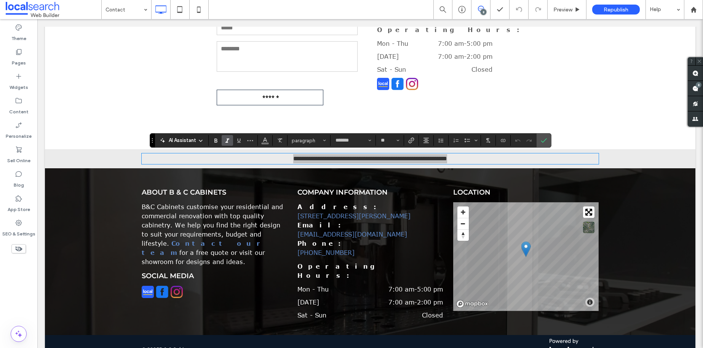
drag, startPoint x: 217, startPoint y: 141, endPoint x: 222, endPoint y: 142, distance: 5.1
click at [217, 141] on use "Bold" at bounding box center [216, 140] width 3 height 4
click at [293, 155] on strong "**********" at bounding box center [370, 158] width 154 height 6
click at [490, 159] on p "**********" at bounding box center [370, 158] width 457 height 9
click at [545, 140] on use "Confirm" at bounding box center [544, 140] width 6 height 5
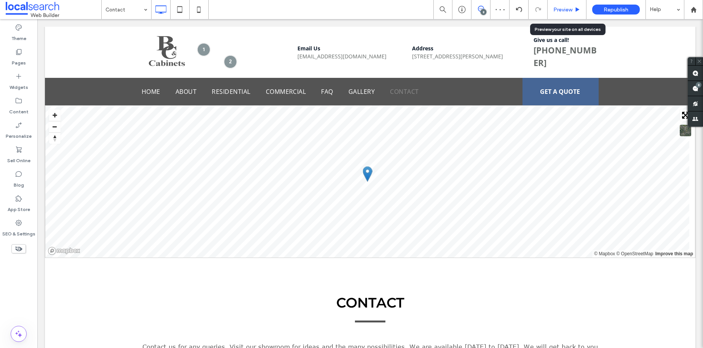
click at [572, 11] on span "Preview" at bounding box center [563, 9] width 19 height 6
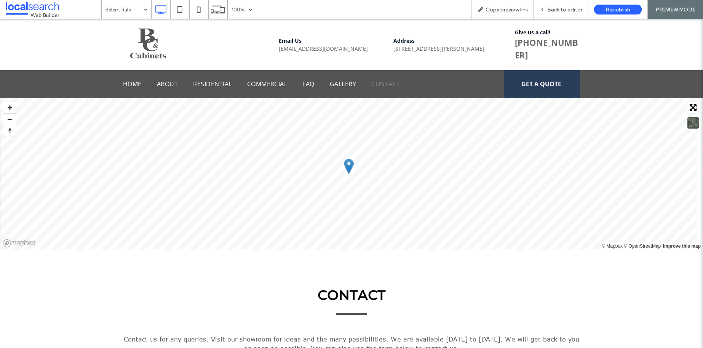
click at [541, 80] on span "GET A QUOTE" at bounding box center [542, 84] width 40 height 16
click at [570, 11] on span "Back to editor" at bounding box center [565, 9] width 35 height 6
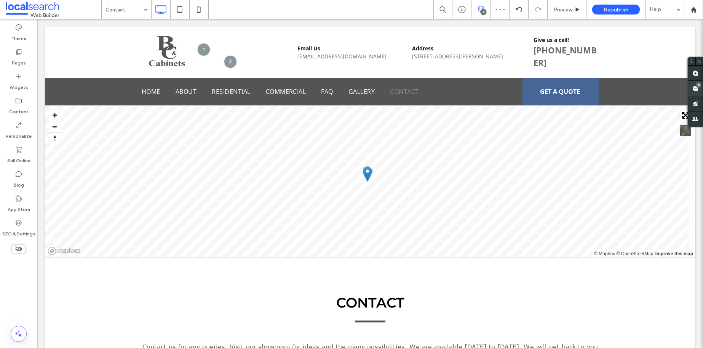
click at [695, 88] on use at bounding box center [696, 88] width 6 height 6
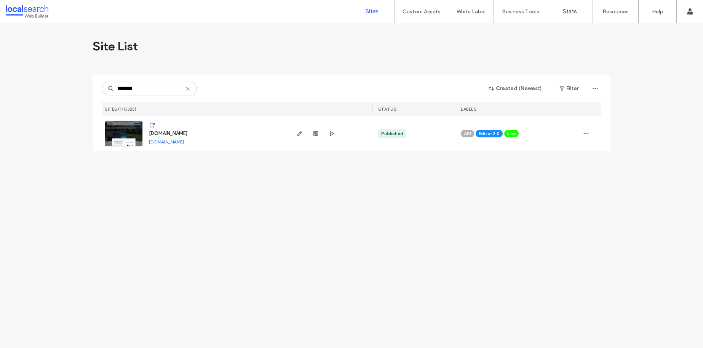
type input "********"
click at [178, 133] on span "[DOMAIN_NAME]" at bounding box center [168, 133] width 38 height 6
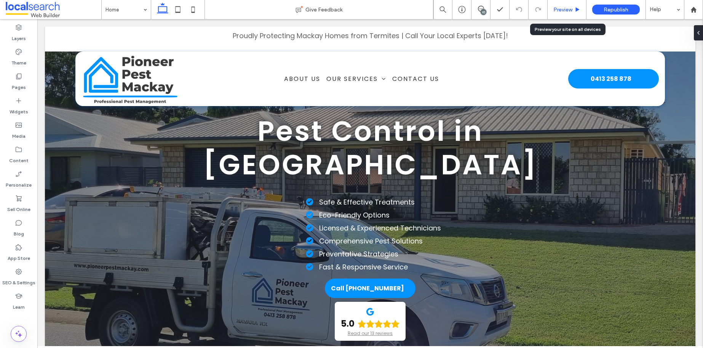
click at [567, 6] on span "Preview" at bounding box center [563, 9] width 19 height 6
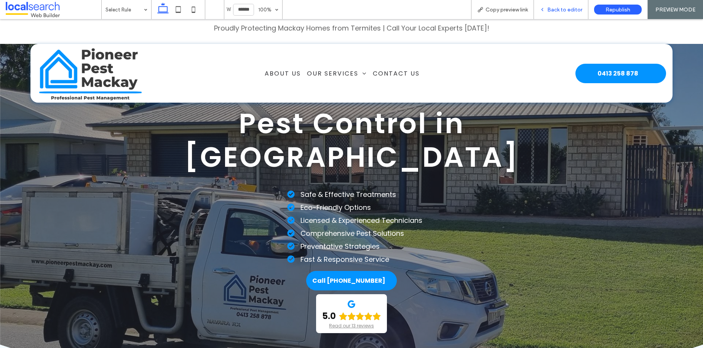
click at [558, 9] on span "Back to editor" at bounding box center [565, 9] width 35 height 6
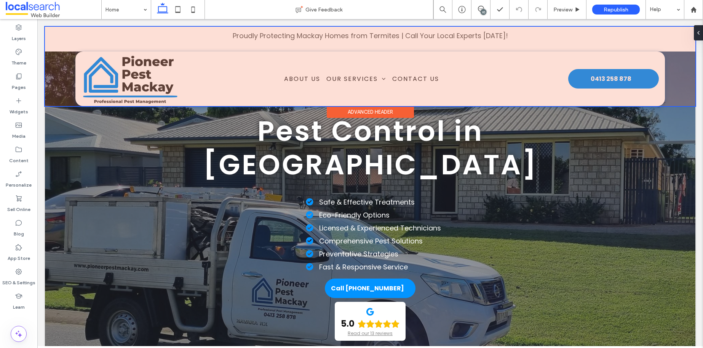
click at [58, 32] on div at bounding box center [370, 66] width 651 height 79
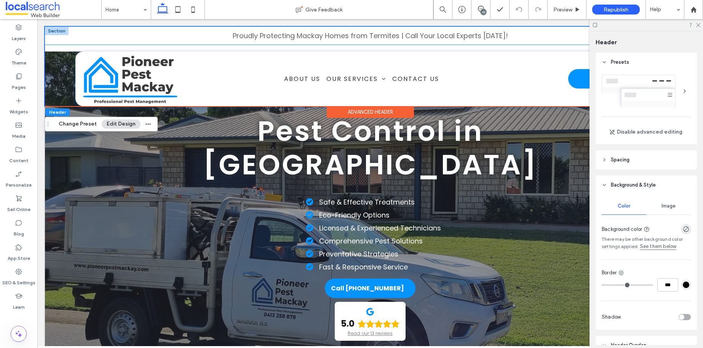
click at [60, 39] on div "Proudly Protecting Mackay Homes from Termites | Call Your Local Experts [DATE]!" at bounding box center [370, 36] width 651 height 18
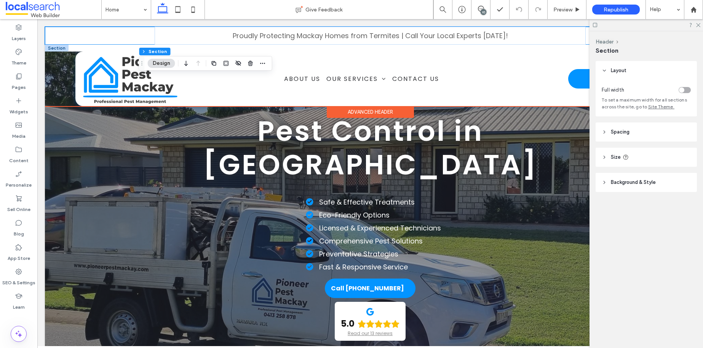
click at [63, 47] on div at bounding box center [57, 48] width 24 height 7
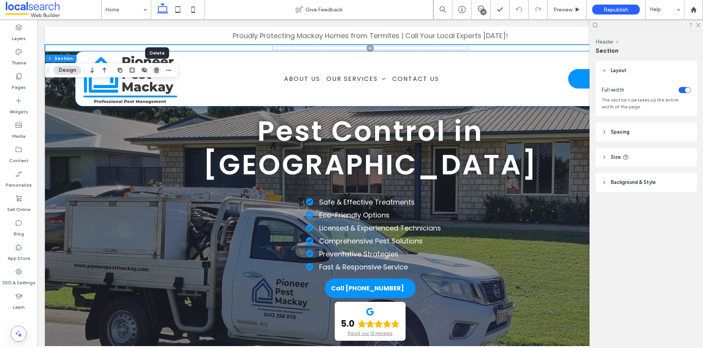
click at [155, 72] on icon "button" at bounding box center [157, 70] width 6 height 6
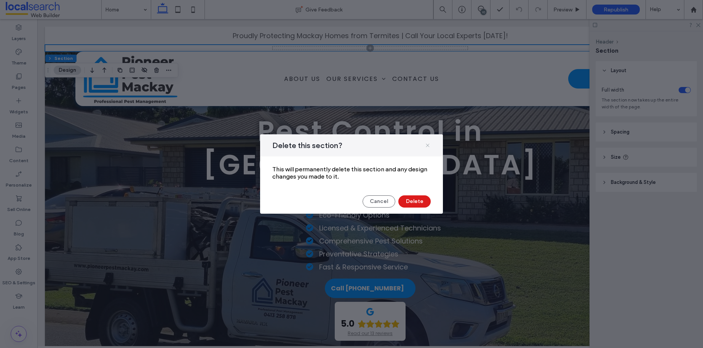
click at [427, 146] on icon at bounding box center [428, 145] width 6 height 6
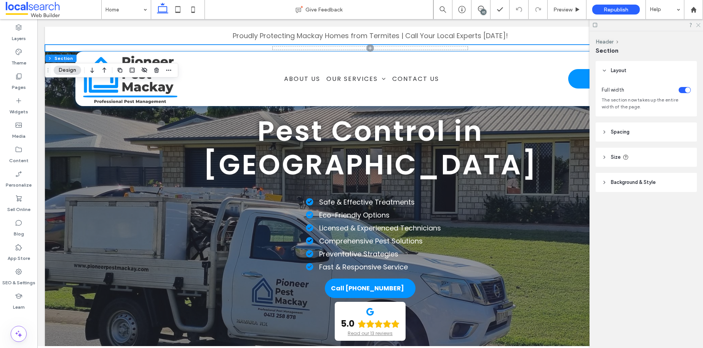
click at [697, 24] on use at bounding box center [699, 25] width 4 height 4
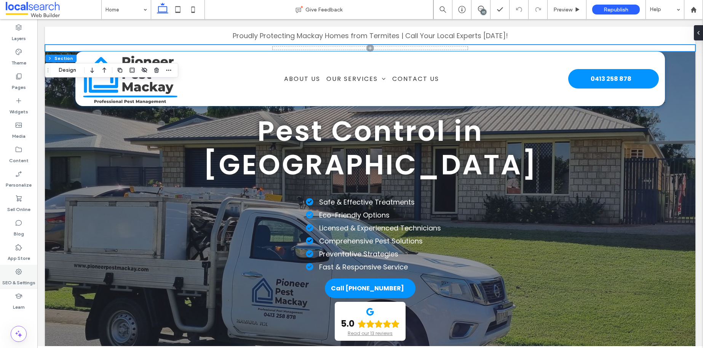
click at [18, 271] on icon at bounding box center [19, 271] width 8 height 8
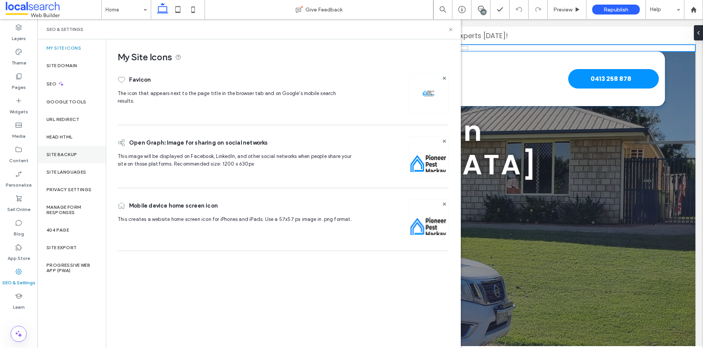
click at [71, 158] on div "Site Backup" at bounding box center [71, 155] width 69 height 18
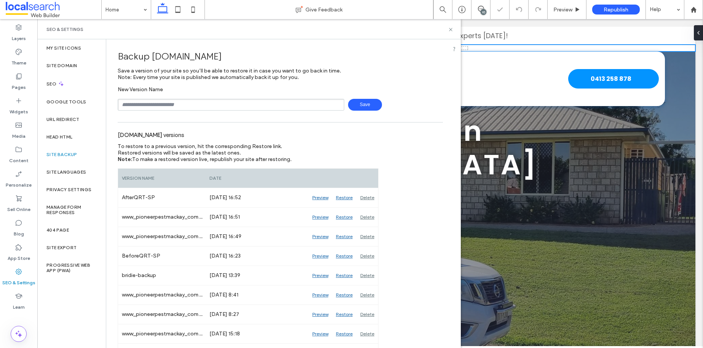
click at [190, 108] on input "text" at bounding box center [231, 105] width 227 height 12
click at [358, 96] on div "**********" at bounding box center [280, 98] width 325 height 24
click at [359, 99] on span "Save" at bounding box center [365, 105] width 34 height 12
type input "**********"
click at [366, 103] on span "Save" at bounding box center [365, 105] width 34 height 12
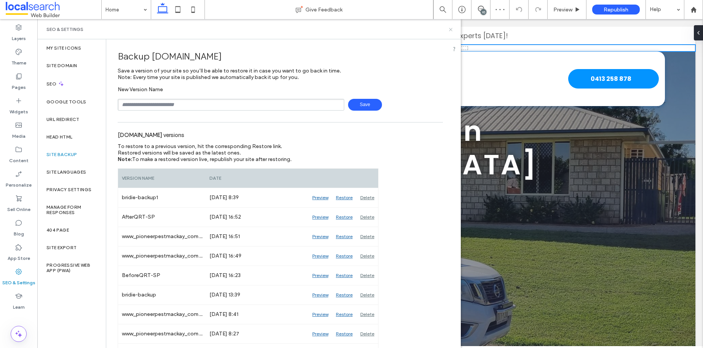
click at [450, 29] on use at bounding box center [450, 29] width 3 height 3
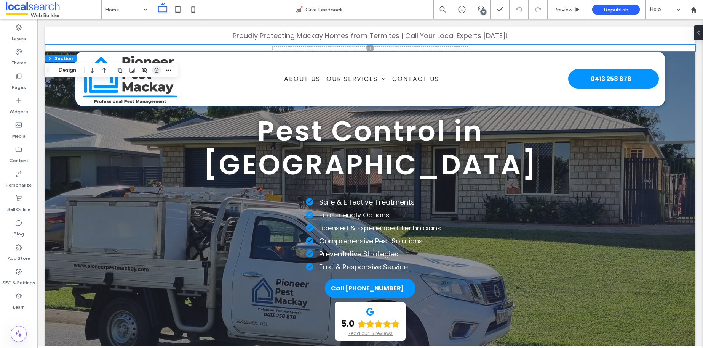
click at [157, 70] on icon "button" at bounding box center [157, 70] width 6 height 6
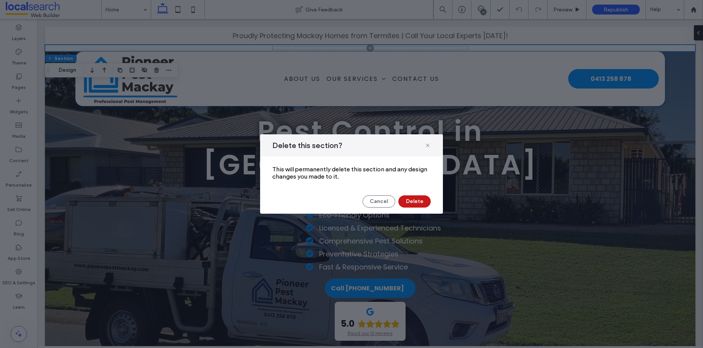
click at [408, 200] on button "Delete" at bounding box center [415, 201] width 32 height 12
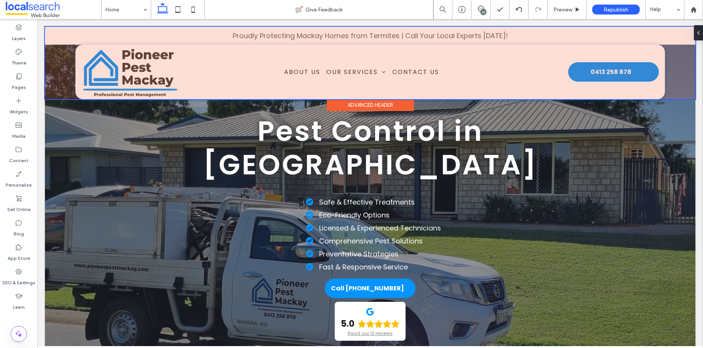
click at [479, 30] on div at bounding box center [370, 63] width 651 height 72
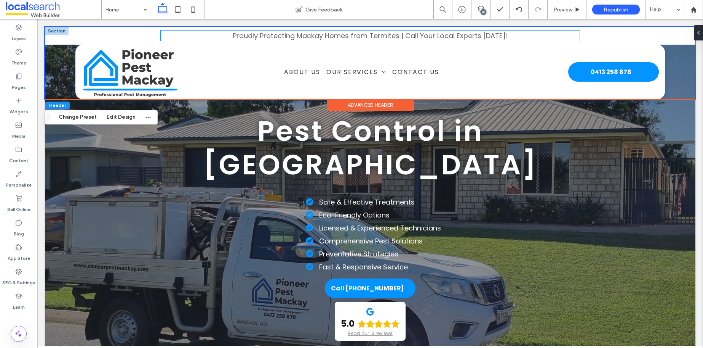
click at [479, 33] on span "Proudly Protecting Mackay Homes from Termites | Call Your Local Experts [DATE]!" at bounding box center [370, 36] width 275 height 10
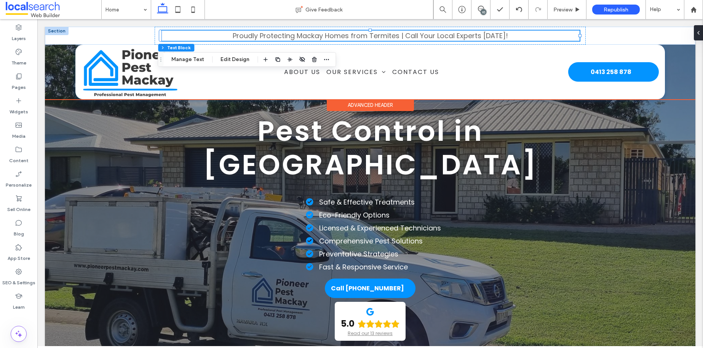
click at [485, 35] on span "Proudly Protecting Mackay Homes from Termites | Call Your Local Experts [DATE]!" at bounding box center [370, 36] width 275 height 10
type input "*******"
type input "**"
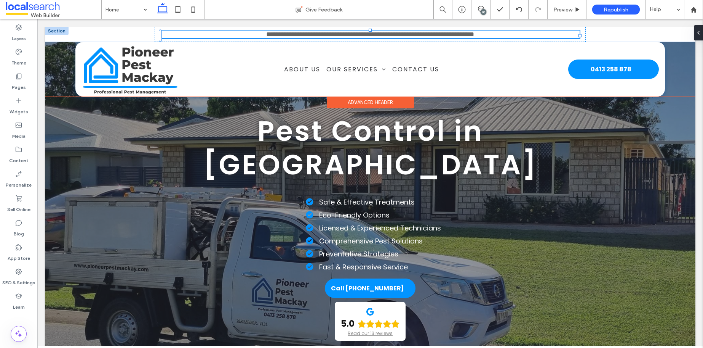
click at [474, 35] on span "**********" at bounding box center [370, 34] width 208 height 7
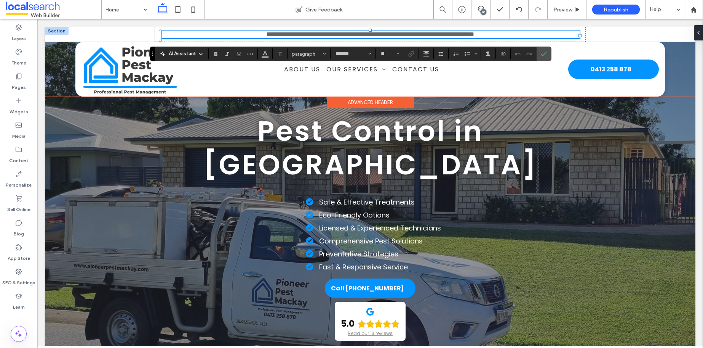
click at [474, 35] on span "**********" at bounding box center [370, 34] width 208 height 7
drag, startPoint x: 514, startPoint y: 37, endPoint x: 221, endPoint y: 33, distance: 293.8
click at [221, 33] on p "**********" at bounding box center [370, 34] width 419 height 8
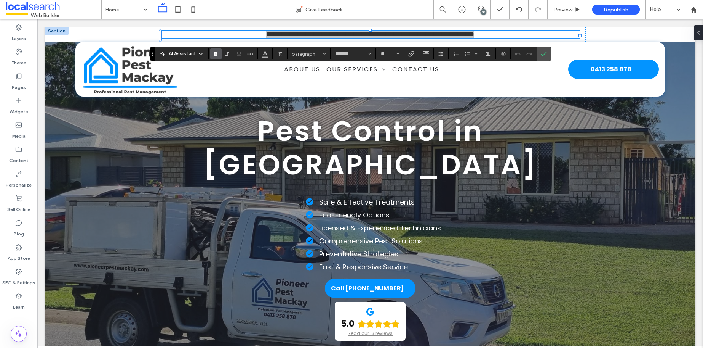
click at [218, 53] on icon "Bold" at bounding box center [216, 54] width 6 height 6
click at [544, 53] on icon "Confirm" at bounding box center [544, 54] width 6 height 6
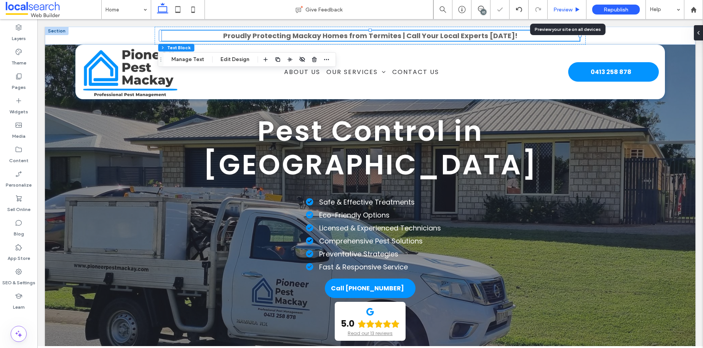
click at [562, 8] on span "Preview" at bounding box center [563, 9] width 19 height 6
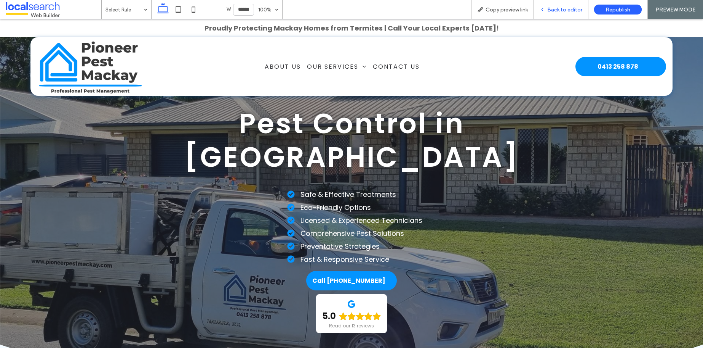
click at [552, 9] on span "Back to editor" at bounding box center [565, 9] width 35 height 6
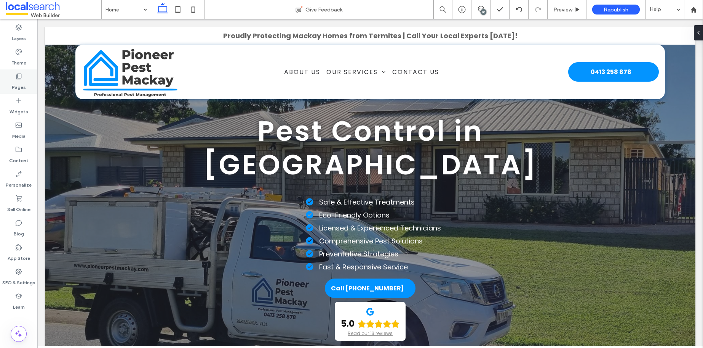
click at [21, 82] on label "Pages" at bounding box center [19, 85] width 14 height 11
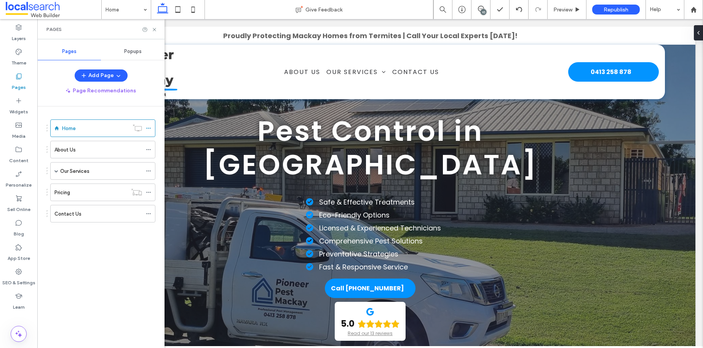
click at [135, 55] on div "Popups" at bounding box center [133, 51] width 64 height 17
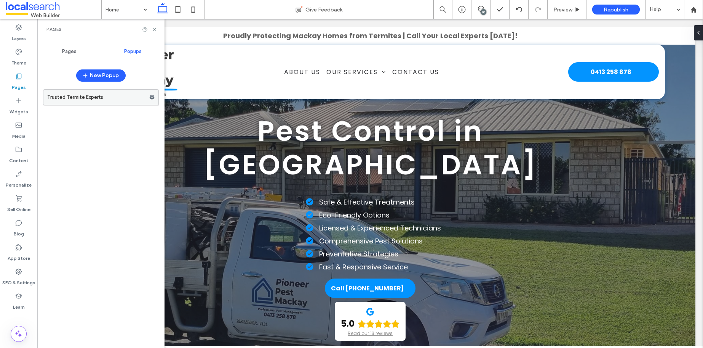
click at [107, 98] on label "Trusted Termite Experts" at bounding box center [98, 97] width 102 height 15
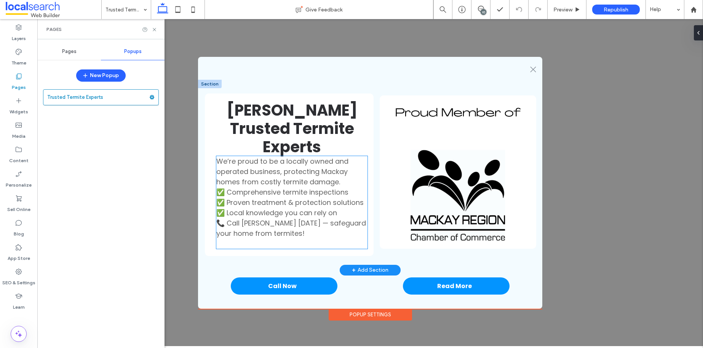
click at [221, 197] on span "✅ Proven treatment & protection solutions" at bounding box center [289, 202] width 147 height 10
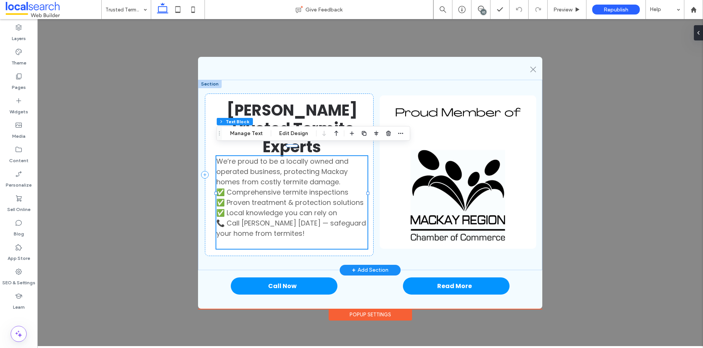
click at [224, 197] on span "✅ Proven treatment & protection solutions" at bounding box center [289, 202] width 147 height 10
type input "*******"
type input "**"
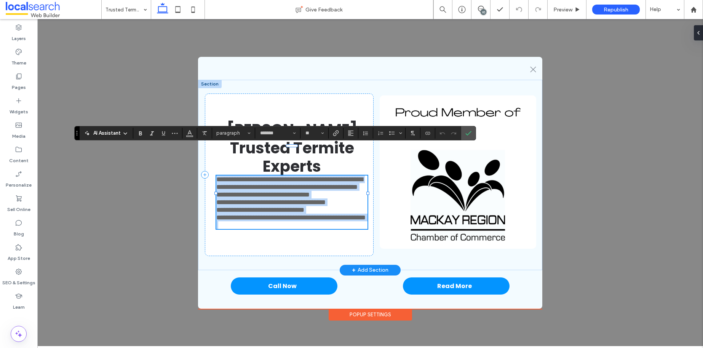
click at [226, 199] on span "**********" at bounding box center [270, 202] width 109 height 7
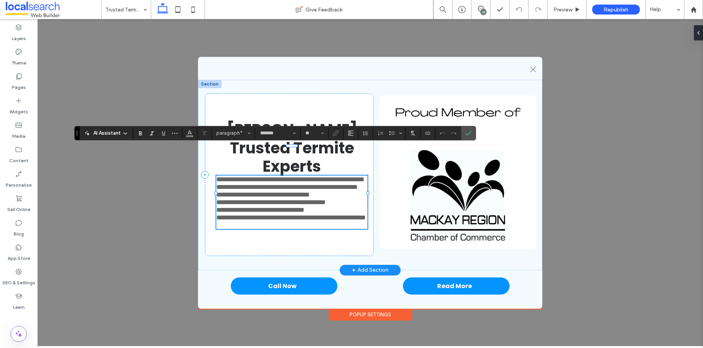
click at [225, 206] on span "**********" at bounding box center [260, 209] width 88 height 7
click at [225, 191] on span "**********" at bounding box center [262, 194] width 93 height 7
click at [402, 134] on icon "Bulleted list menu" at bounding box center [401, 133] width 5 height 5
click at [440, 115] on div "✓" at bounding box center [444, 113] width 13 height 13
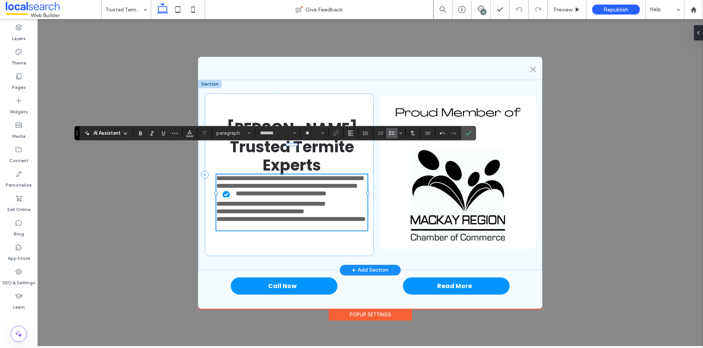
drag, startPoint x: 234, startPoint y: 179, endPoint x: 218, endPoint y: 179, distance: 15.6
click at [218, 189] on ul "**********" at bounding box center [288, 193] width 159 height 8
click at [400, 137] on span "Bulleted list menu" at bounding box center [401, 133] width 5 height 11
click at [226, 200] on span "**********" at bounding box center [270, 203] width 109 height 7
click at [401, 134] on icon "Bulleted list menu" at bounding box center [401, 133] width 5 height 5
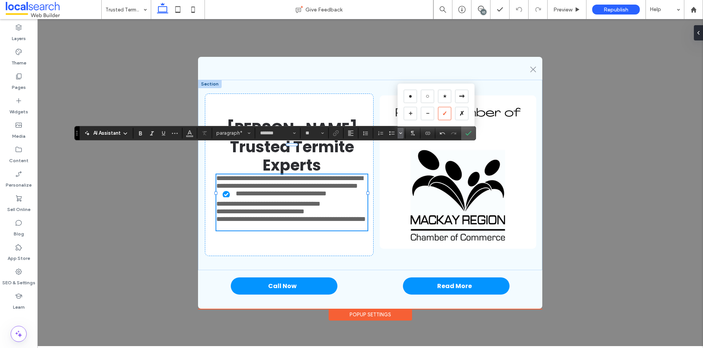
drag, startPoint x: 440, startPoint y: 113, endPoint x: 404, endPoint y: 93, distance: 41.4
click at [440, 113] on div "✓" at bounding box center [444, 113] width 13 height 13
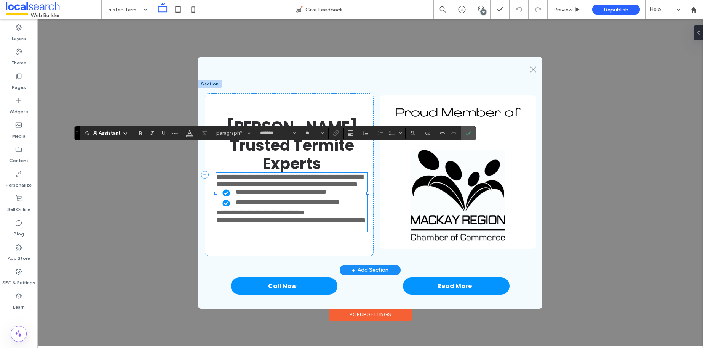
click at [226, 209] on span "**********" at bounding box center [260, 212] width 88 height 7
click at [400, 134] on icon "Bulleted list menu" at bounding box center [401, 133] width 5 height 5
click at [442, 114] on div "✓" at bounding box center [444, 113] width 13 height 13
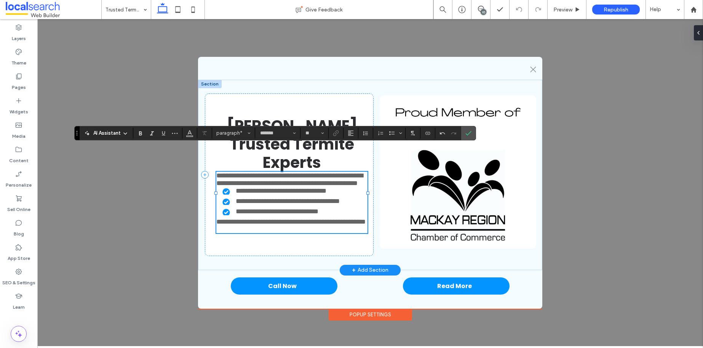
click at [225, 221] on span "**********" at bounding box center [290, 221] width 149 height 7
click at [472, 134] on label "Confirm" at bounding box center [468, 133] width 11 height 14
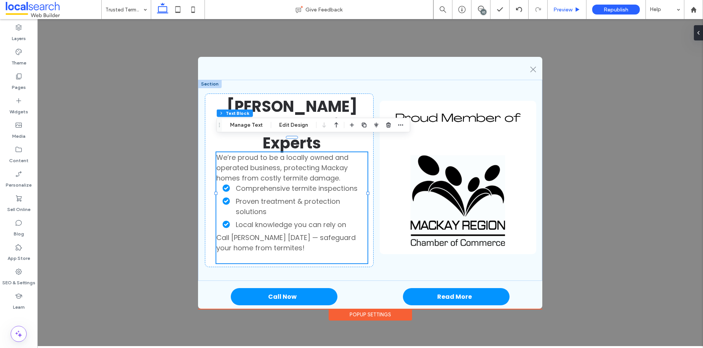
click at [568, 8] on span "Preview" at bounding box center [563, 9] width 19 height 6
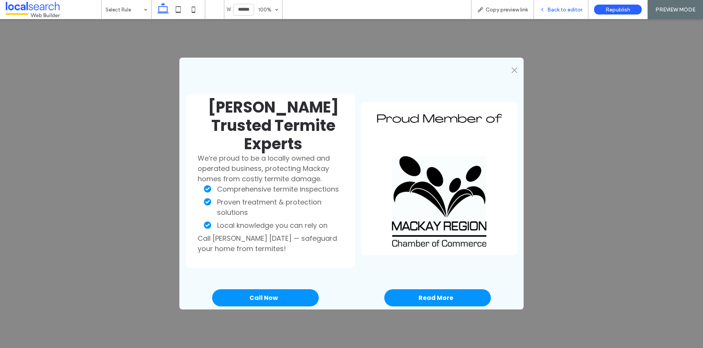
click at [561, 12] on span "Back to editor" at bounding box center [565, 9] width 35 height 6
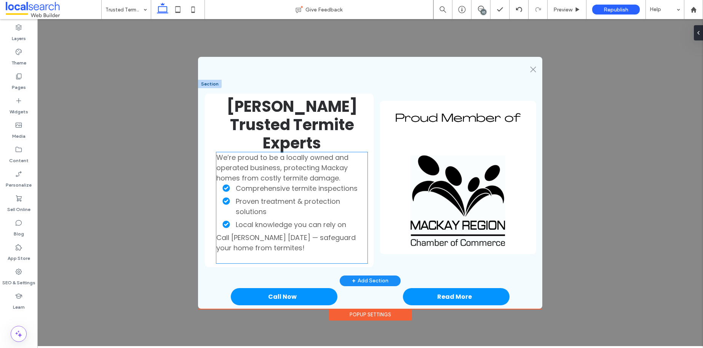
click at [240, 183] on span "Comprehensive termite inspections" at bounding box center [297, 188] width 122 height 10
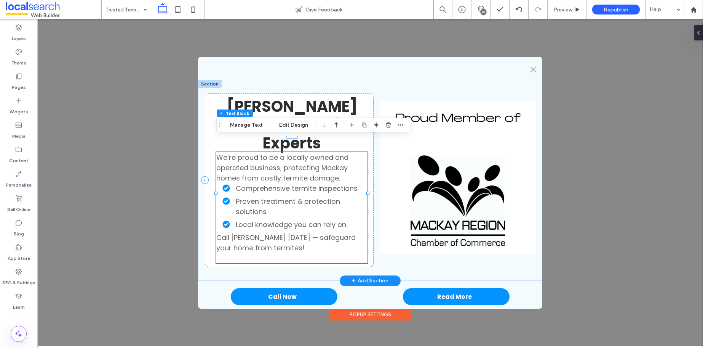
click at [239, 183] on span "Comprehensive termite inspections" at bounding box center [297, 188] width 122 height 10
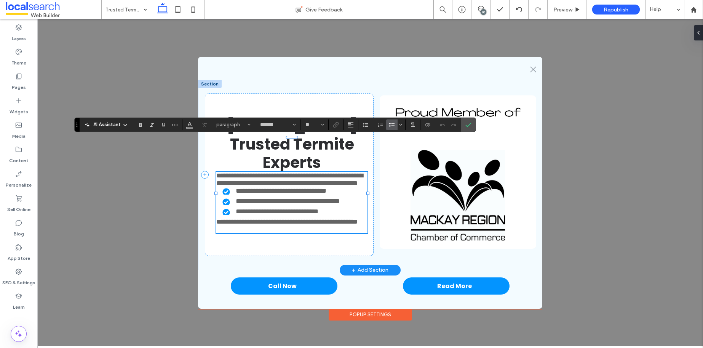
click at [239, 187] on span "**********" at bounding box center [281, 190] width 91 height 7
click at [236, 208] on span "**********" at bounding box center [277, 211] width 83 height 7
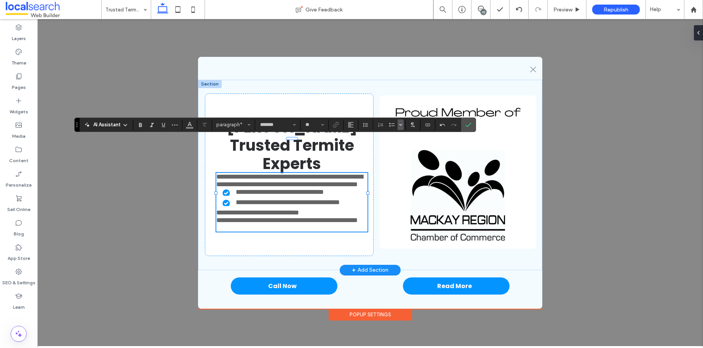
click at [398, 127] on button "Bulleted list menu" at bounding box center [401, 124] width 6 height 11
click at [439, 105] on div "✓" at bounding box center [444, 104] width 13 height 13
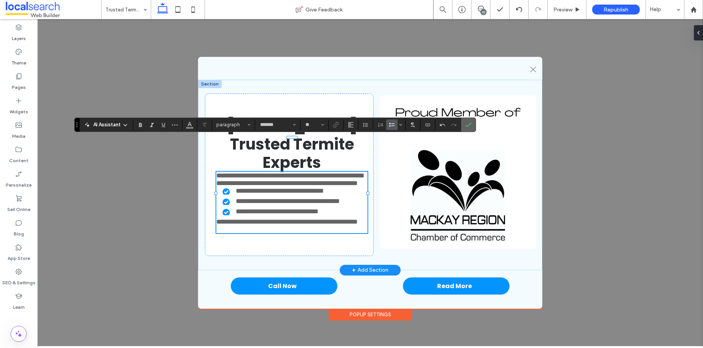
click at [467, 124] on icon "Confirm" at bounding box center [469, 125] width 6 height 6
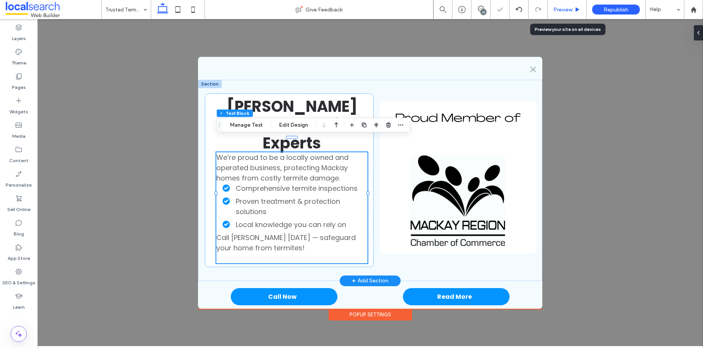
click at [565, 5] on div "Preview" at bounding box center [567, 9] width 39 height 19
click at [564, 5] on div "Preview" at bounding box center [567, 9] width 39 height 19
click at [565, 9] on span "Preview" at bounding box center [563, 9] width 19 height 6
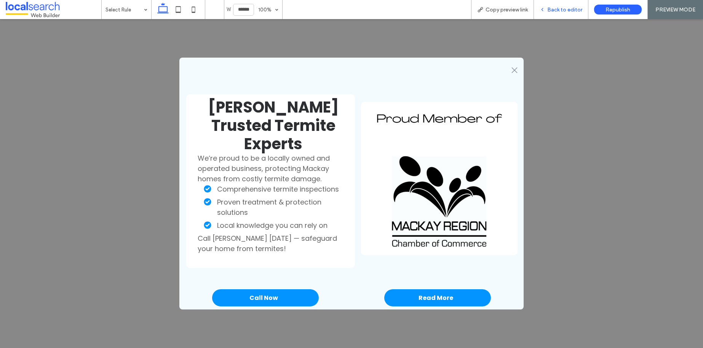
click at [565, 9] on span "Back to editor" at bounding box center [565, 9] width 35 height 6
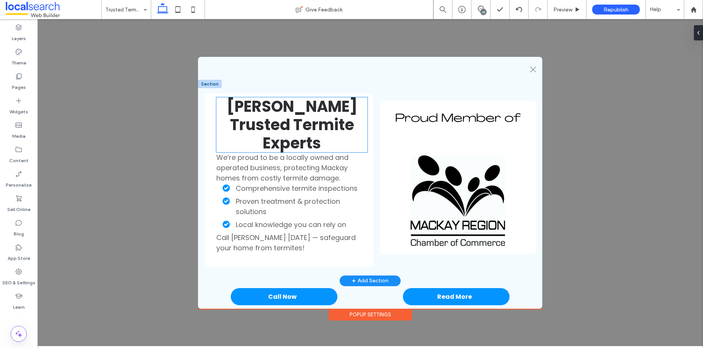
click at [356, 127] on h2 "[PERSON_NAME] Trusted Termite Experts" at bounding box center [291, 124] width 151 height 55
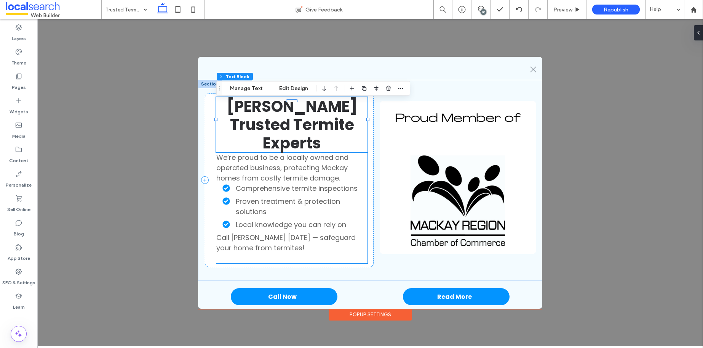
click at [355, 152] on p "We’re proud to be a locally owned and operated business, protecting Mackay home…" at bounding box center [291, 167] width 151 height 31
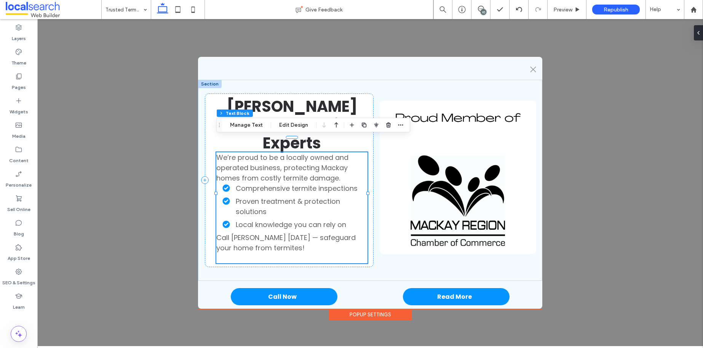
click at [354, 152] on p "We’re proud to be a locally owned and operated business, protecting Mackay home…" at bounding box center [291, 167] width 151 height 31
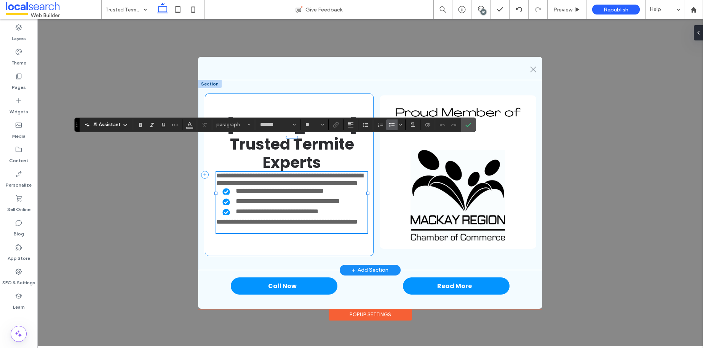
click at [214, 140] on div "**********" at bounding box center [289, 174] width 169 height 163
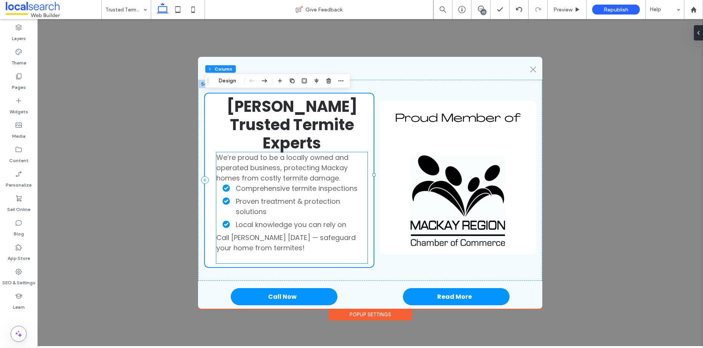
click at [219, 152] on span "We’re proud to be a locally owned and operated business, protecting Mackay home…" at bounding box center [282, 167] width 132 height 30
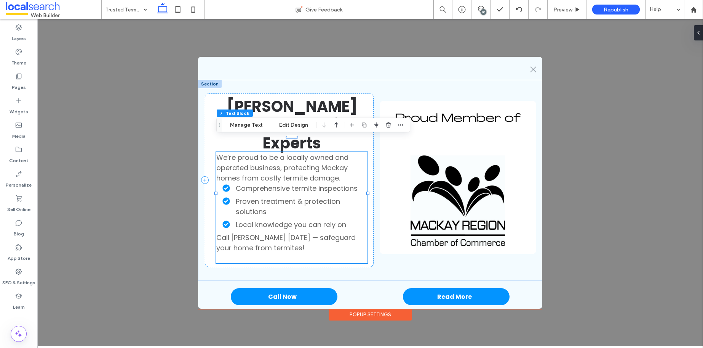
click at [221, 152] on span "We’re proud to be a locally owned and operated business, protecting Mackay home…" at bounding box center [282, 167] width 132 height 30
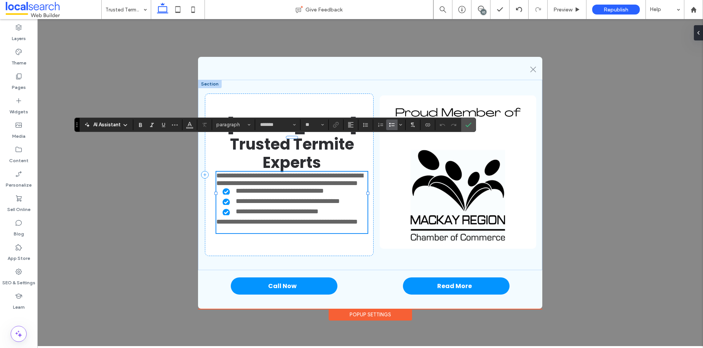
click at [218, 172] on span "**********" at bounding box center [289, 179] width 147 height 14
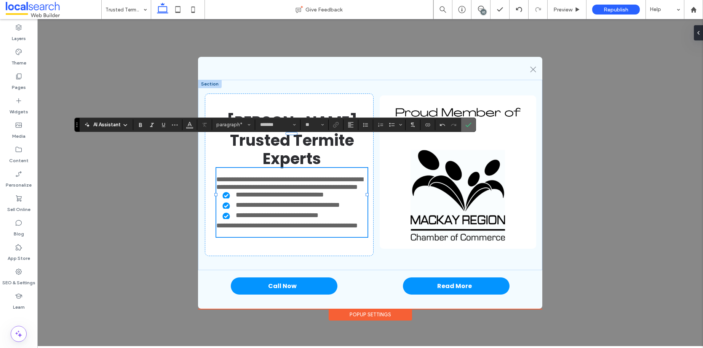
click at [471, 128] on span "Confirm" at bounding box center [469, 124] width 6 height 13
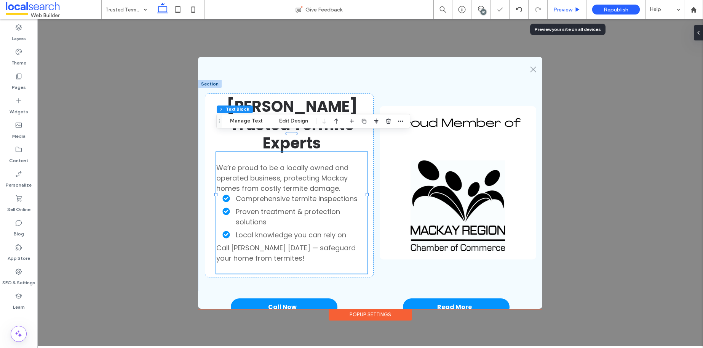
click at [572, 7] on span "Preview" at bounding box center [563, 9] width 19 height 6
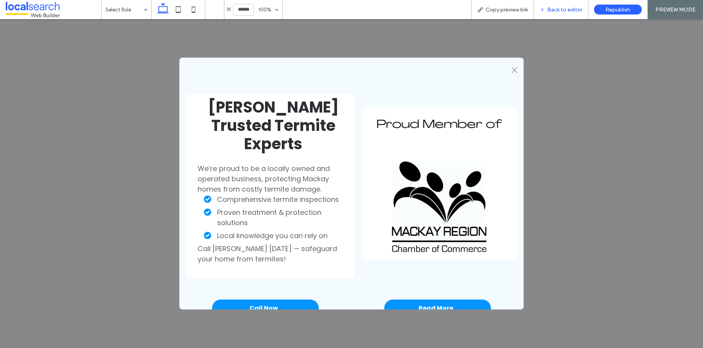
click at [574, 8] on span "Back to editor" at bounding box center [565, 9] width 35 height 6
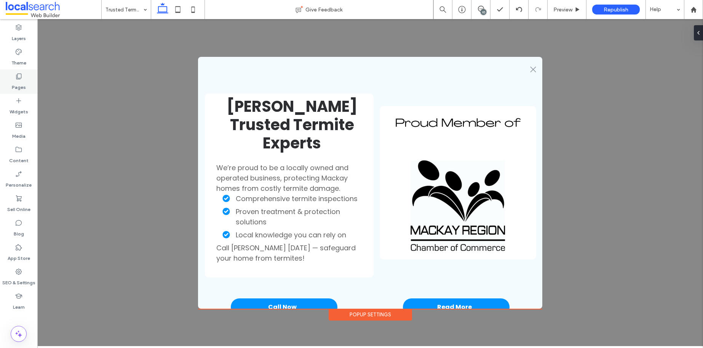
click at [19, 82] on label "Pages" at bounding box center [19, 85] width 14 height 11
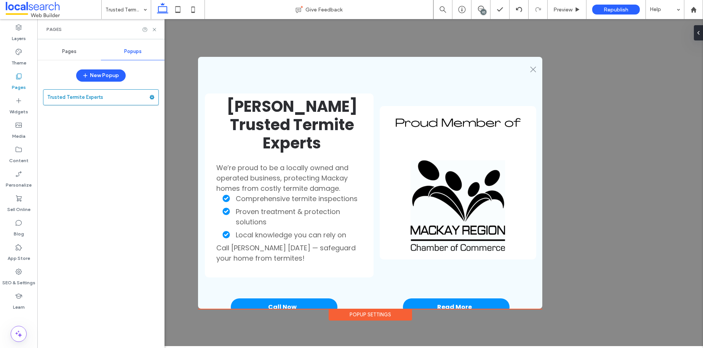
click at [65, 54] on span "Pages" at bounding box center [69, 51] width 14 height 6
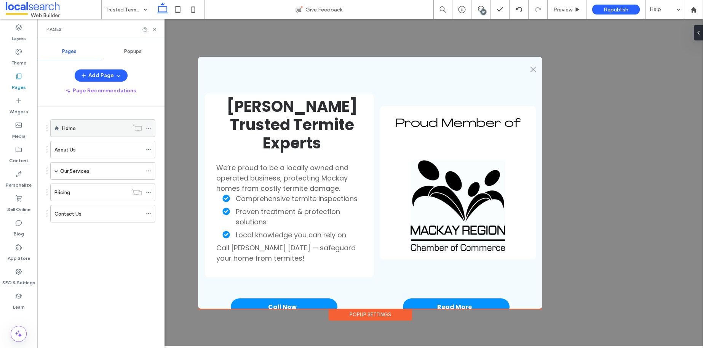
click at [82, 124] on div "Home" at bounding box center [95, 128] width 67 height 8
click at [154, 29] on icon at bounding box center [155, 30] width 6 height 6
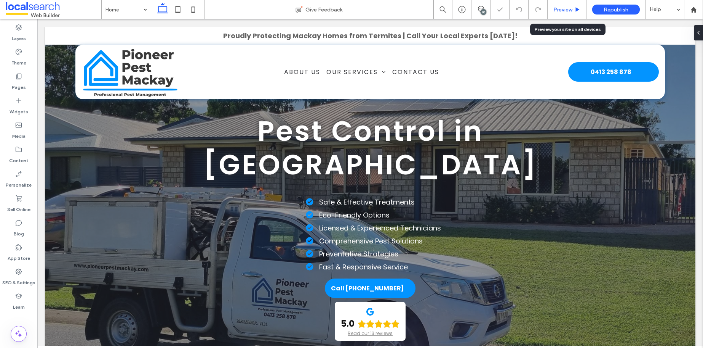
click at [573, 11] on div "Preview" at bounding box center [567, 9] width 38 height 6
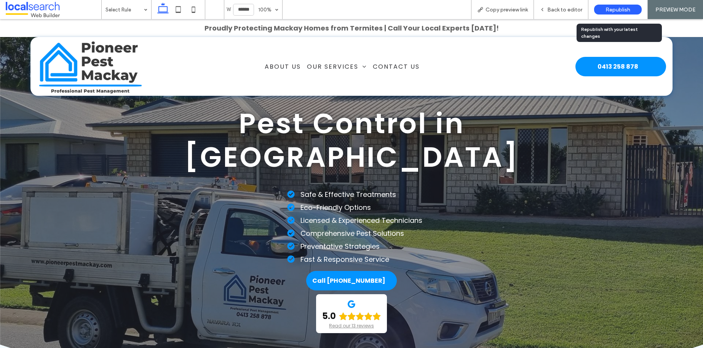
click at [602, 9] on div "Republish" at bounding box center [618, 10] width 48 height 10
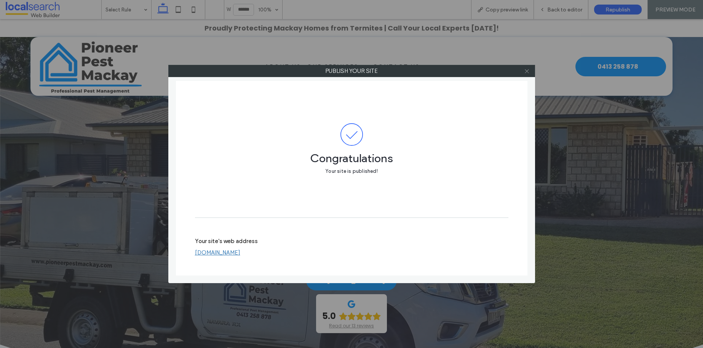
click at [529, 70] on icon at bounding box center [527, 71] width 6 height 6
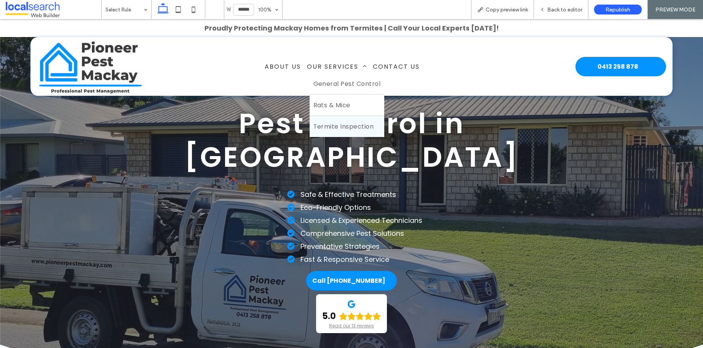
click at [330, 122] on span "Termite Inspection" at bounding box center [344, 127] width 61 height 10
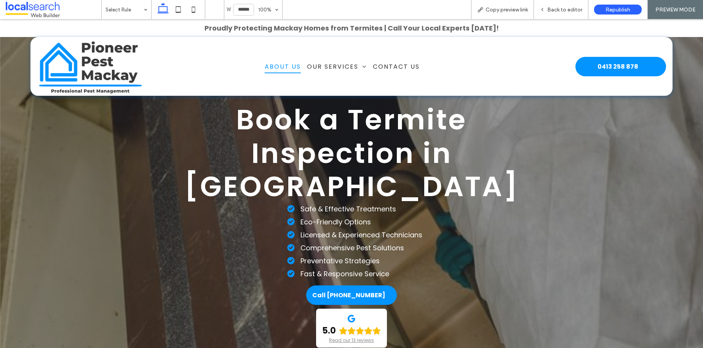
click at [274, 64] on span "About Us" at bounding box center [283, 65] width 36 height 13
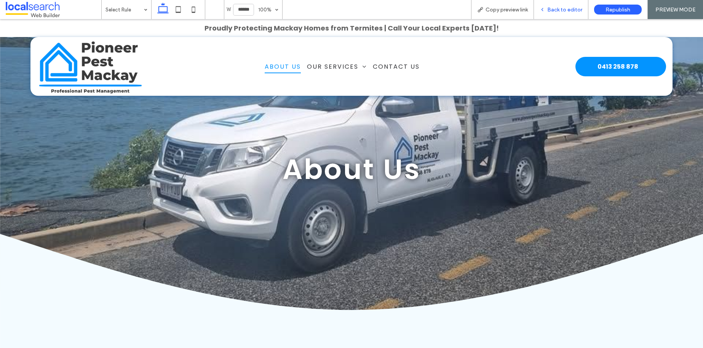
click at [572, 6] on span "Back to editor" at bounding box center [565, 9] width 35 height 6
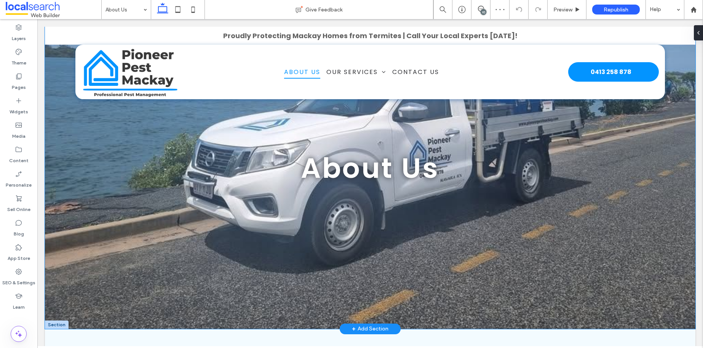
click at [99, 204] on div "About Us" at bounding box center [370, 178] width 651 height 302
click at [61, 117] on div "About Us" at bounding box center [370, 178] width 651 height 302
click at [75, 139] on div "About Us" at bounding box center [370, 178] width 651 height 302
click at [553, 253] on div "About Us" at bounding box center [370, 178] width 457 height 302
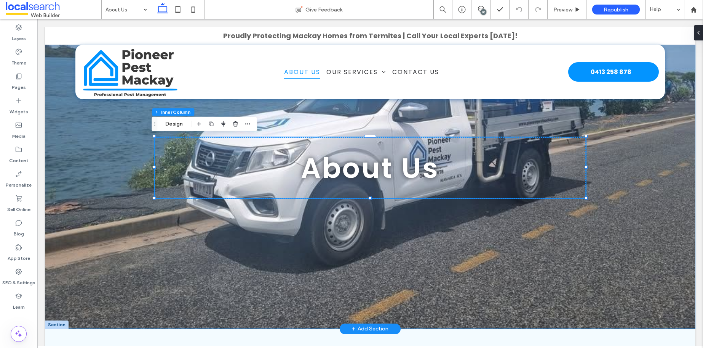
click at [597, 158] on div "About Us" at bounding box center [370, 178] width 651 height 302
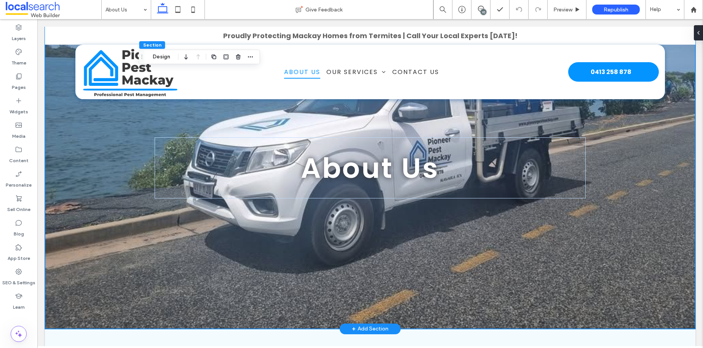
click at [602, 199] on div "About Us" at bounding box center [370, 178] width 651 height 302
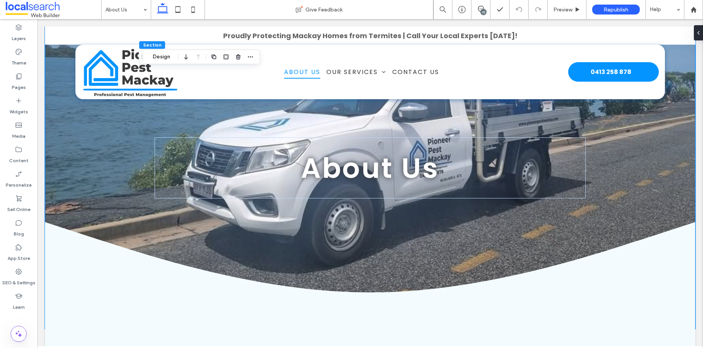
click at [142, 271] on div "About Us" at bounding box center [370, 178] width 457 height 302
click at [653, 132] on div "About Us" at bounding box center [370, 178] width 651 height 302
click at [700, 33] on div at bounding box center [697, 32] width 12 height 15
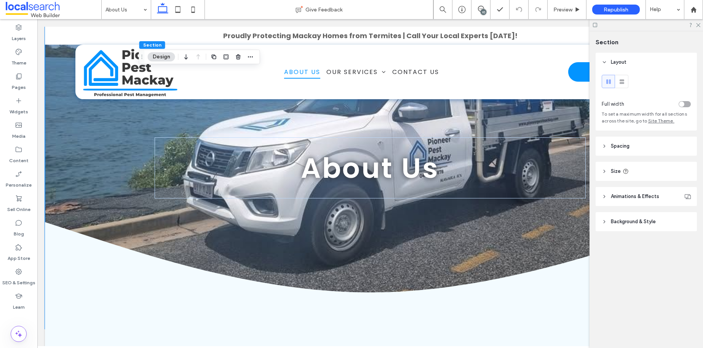
click at [644, 224] on span "Background & Style" at bounding box center [633, 222] width 45 height 8
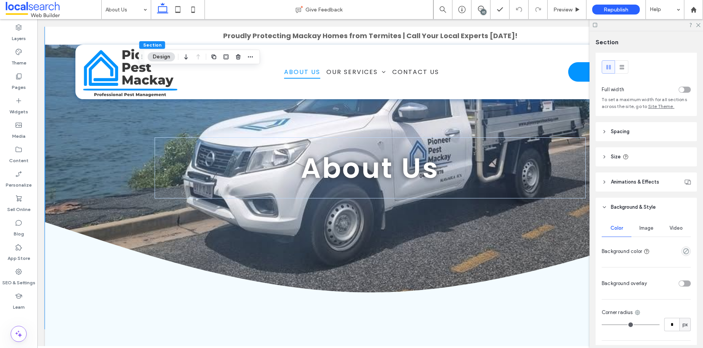
scroll to position [16, 0]
click at [695, 22] on div at bounding box center [647, 25] width 114 height 12
click at [698, 25] on icon at bounding box center [698, 24] width 5 height 5
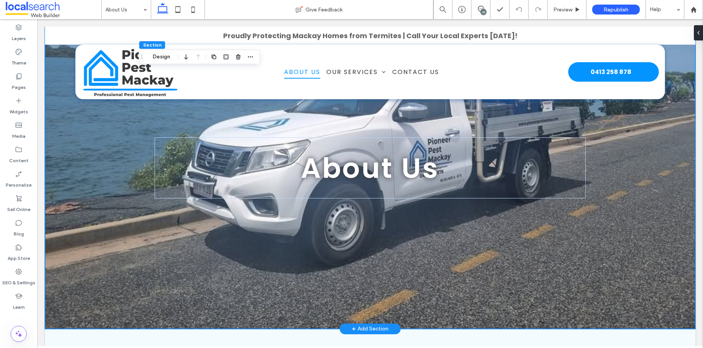
click at [96, 208] on div "About Us" at bounding box center [370, 178] width 651 height 302
click at [83, 153] on div "About Us" at bounding box center [370, 178] width 651 height 302
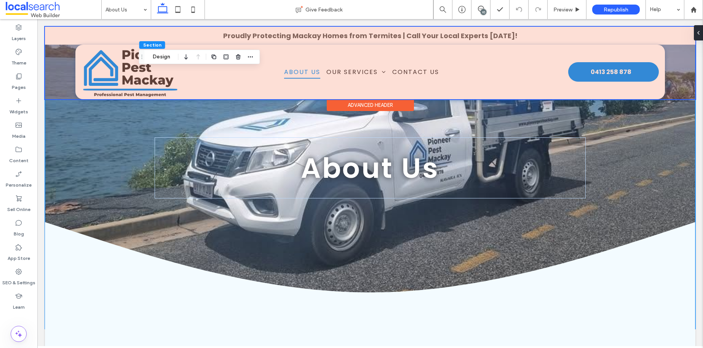
click at [64, 56] on div at bounding box center [370, 63] width 651 height 72
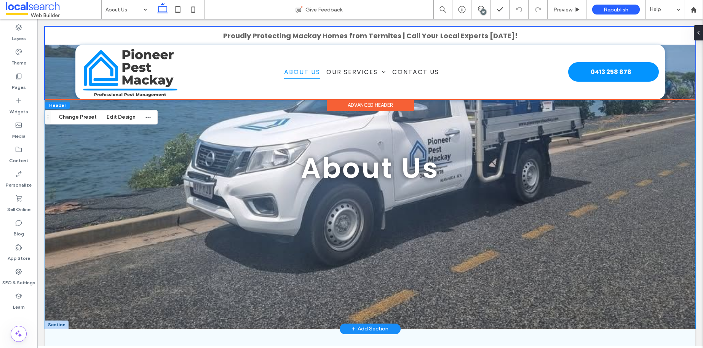
click at [79, 171] on div "About Us" at bounding box center [370, 178] width 651 height 302
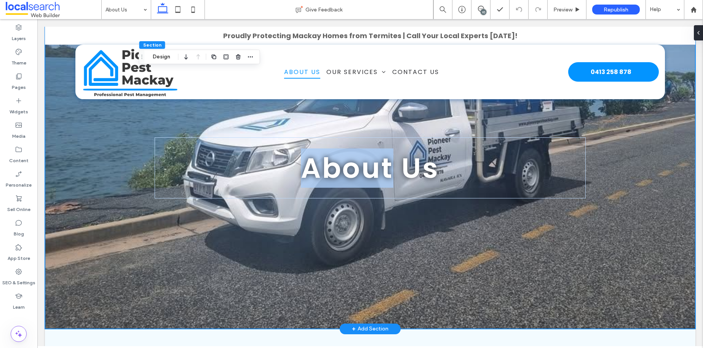
click at [79, 171] on div "About Us" at bounding box center [370, 178] width 651 height 302
click at [68, 181] on div "About Us" at bounding box center [370, 178] width 651 height 302
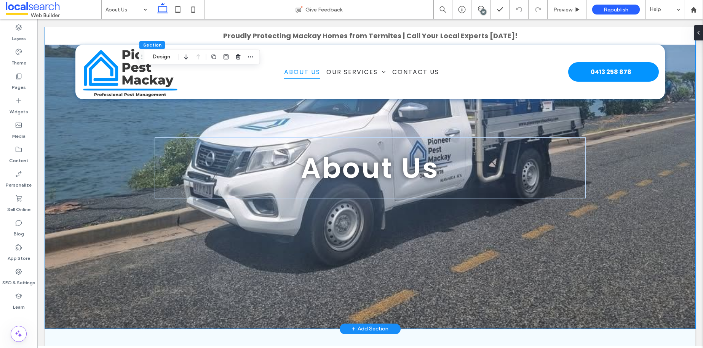
click at [73, 234] on div "About Us" at bounding box center [370, 178] width 651 height 302
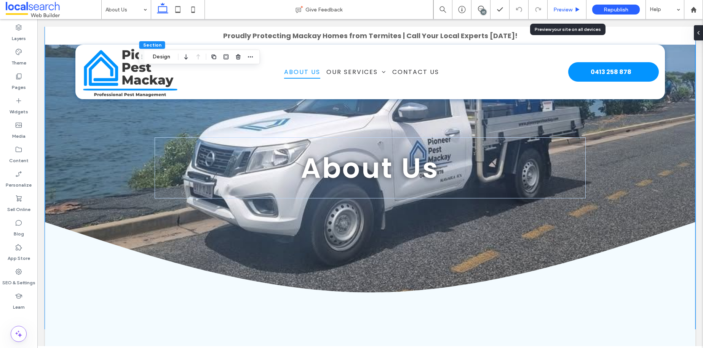
click at [575, 9] on icon at bounding box center [578, 10] width 6 height 6
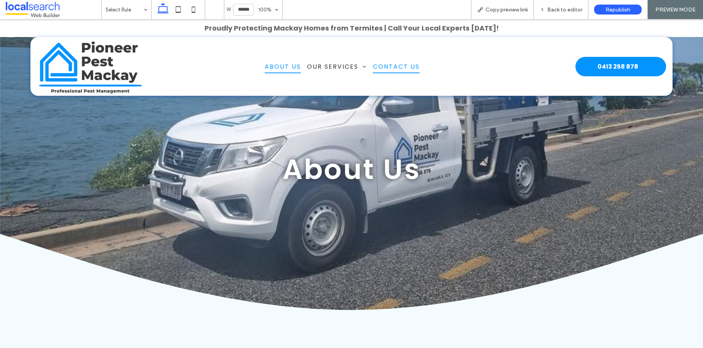
click at [393, 69] on span "Contact Us" at bounding box center [396, 65] width 47 height 13
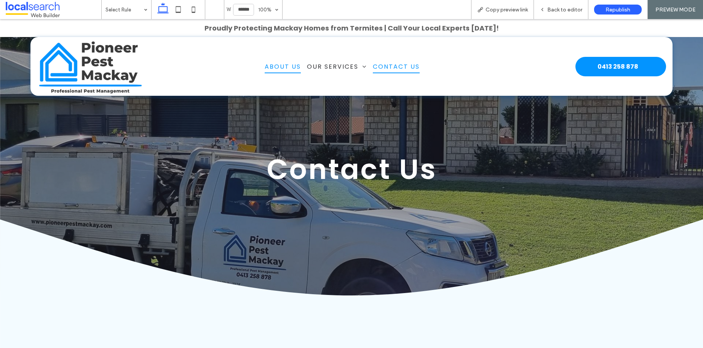
click at [292, 64] on span "About Us" at bounding box center [283, 65] width 36 height 13
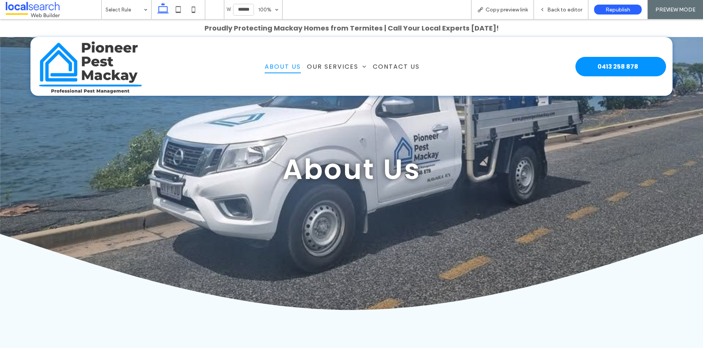
click at [107, 71] on img at bounding box center [90, 66] width 107 height 54
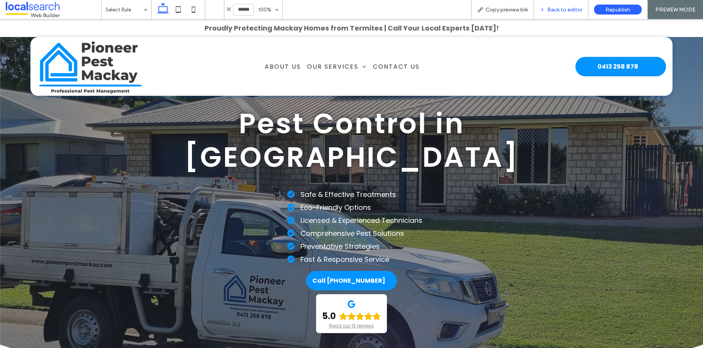
click at [554, 12] on span "Back to editor" at bounding box center [565, 9] width 35 height 6
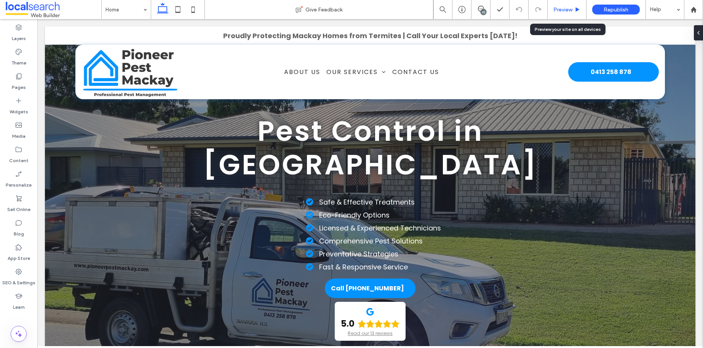
click at [569, 8] on span "Preview" at bounding box center [563, 9] width 19 height 6
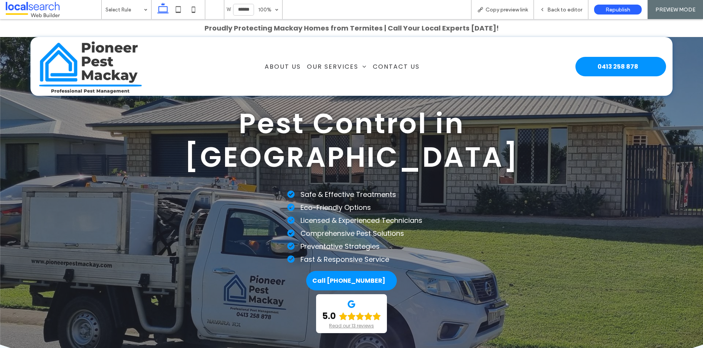
click at [110, 46] on img at bounding box center [90, 66] width 107 height 54
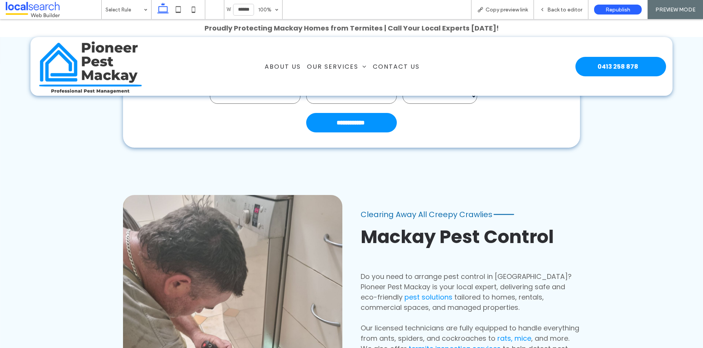
scroll to position [415, 0]
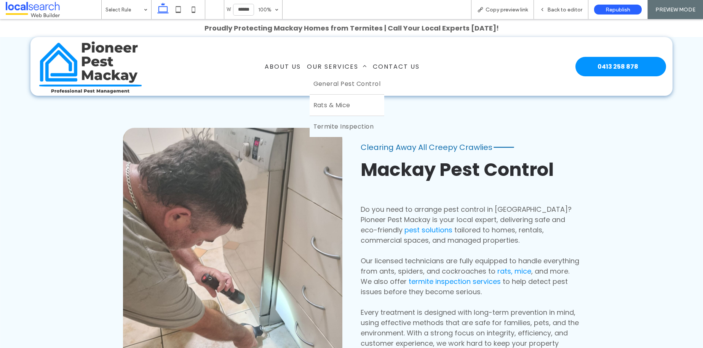
click at [346, 122] on span "Termite Inspection" at bounding box center [344, 127] width 61 height 10
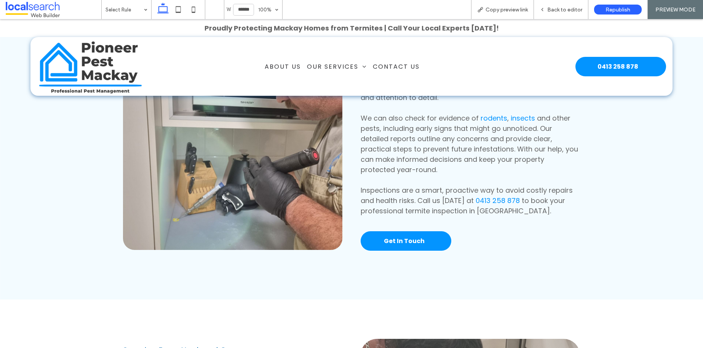
scroll to position [605, 0]
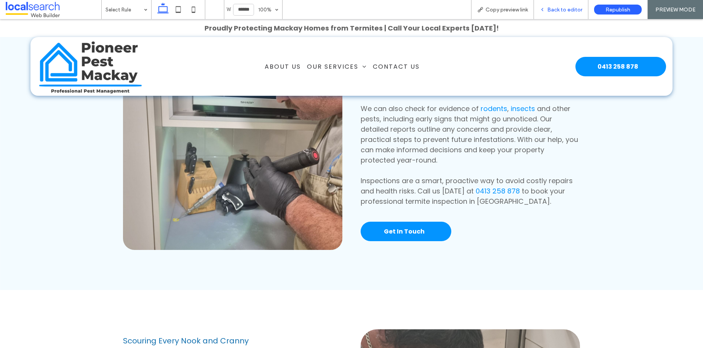
click at [568, 9] on span "Back to editor" at bounding box center [565, 9] width 35 height 6
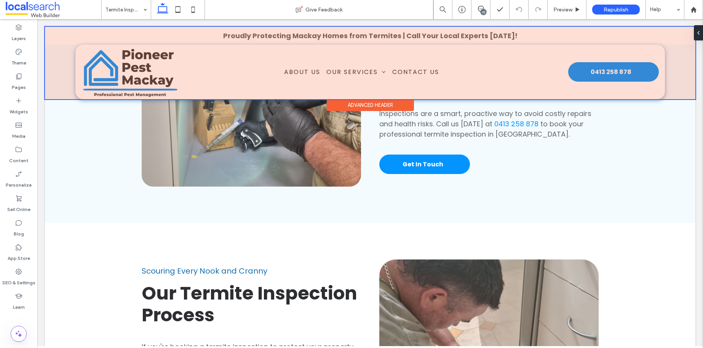
scroll to position [703, 0]
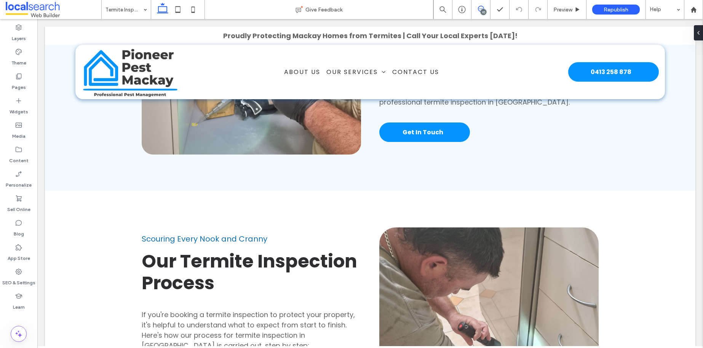
click at [477, 6] on span at bounding box center [481, 9] width 19 height 6
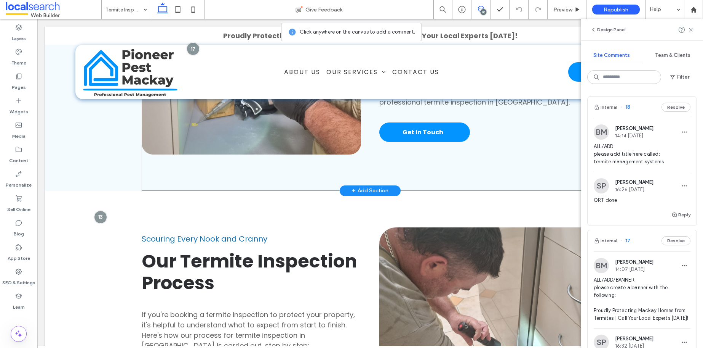
click at [248, 149] on div "Button Helping to Prevent Costly Damage Styling Mackay Termite Inspection At Pi…" at bounding box center [370, 7] width 457 height 367
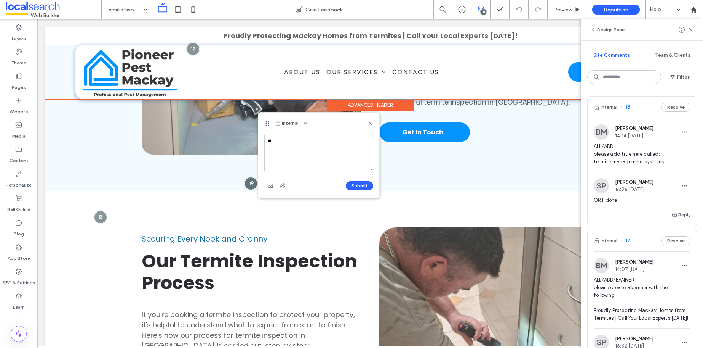
type textarea "*"
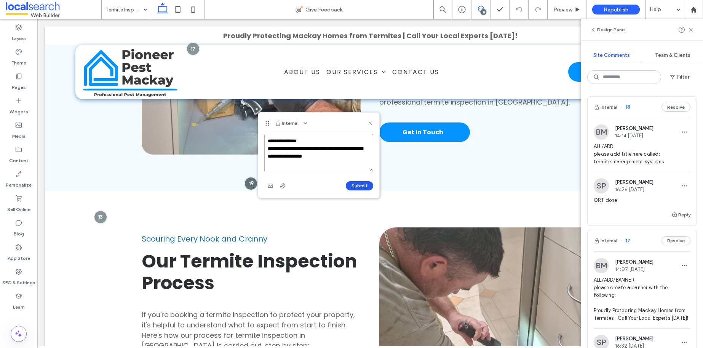
type textarea "**********"
click at [358, 184] on button "Submit" at bounding box center [359, 185] width 27 height 9
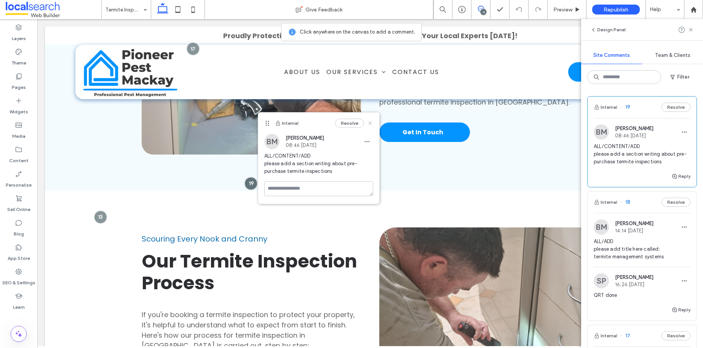
drag, startPoint x: 368, startPoint y: 122, endPoint x: 506, endPoint y: 101, distance: 140.0
click at [368, 122] on icon at bounding box center [370, 123] width 6 height 6
